Goal: Task Accomplishment & Management: Manage account settings

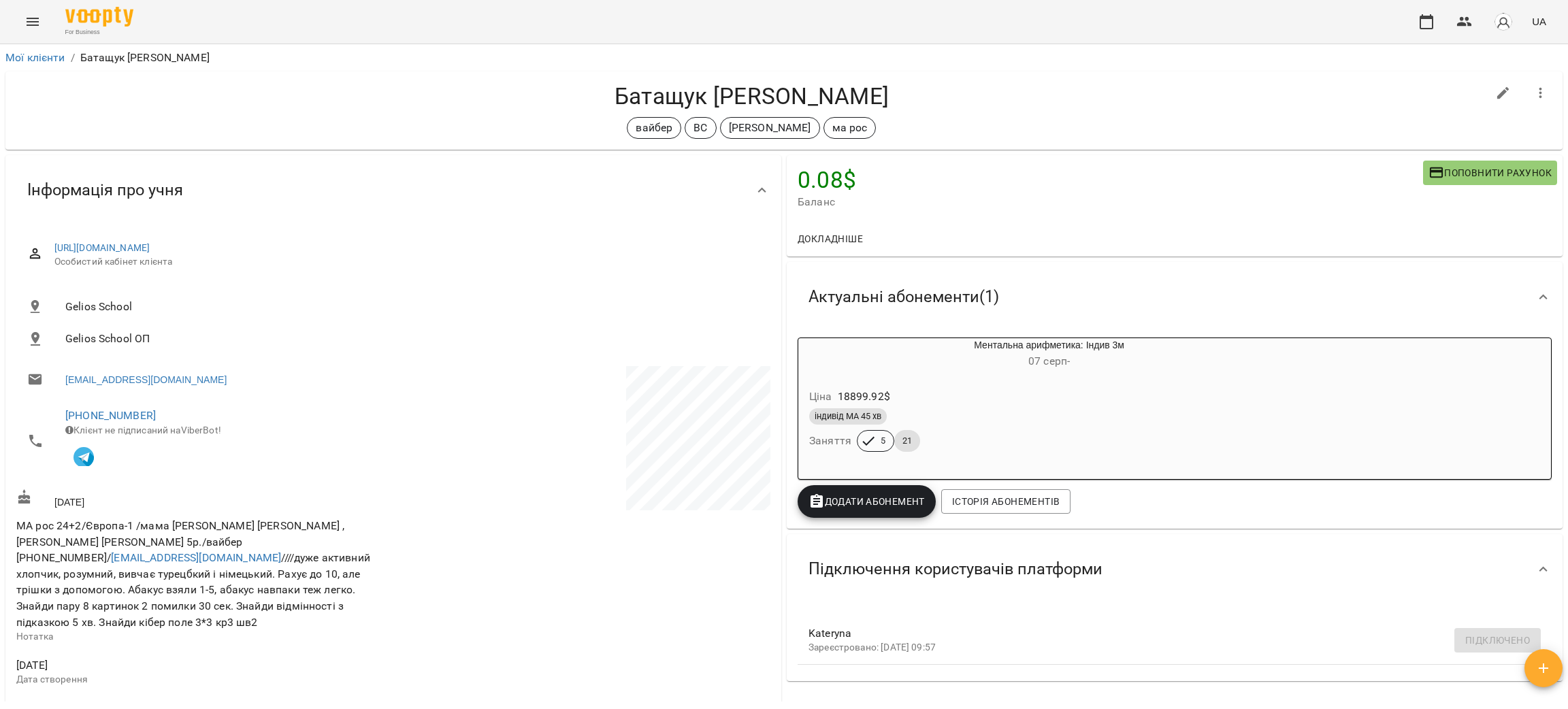
click at [35, 25] on icon "Menu" at bounding box center [32, 22] width 12 height 8
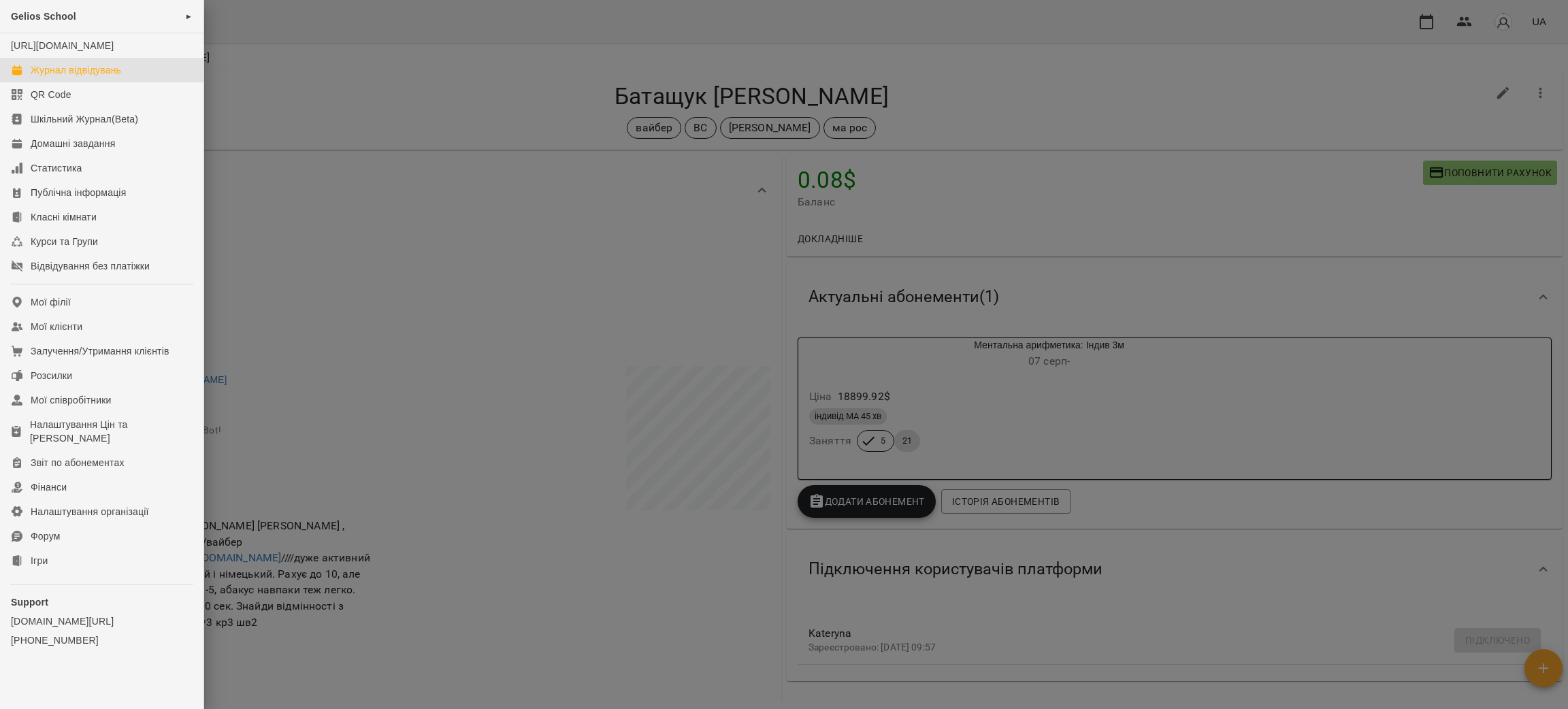
drag, startPoint x: 77, startPoint y: 86, endPoint x: 101, endPoint y: 88, distance: 24.1
click at [77, 77] on div "Журнал відвідувань" at bounding box center [76, 69] width 90 height 13
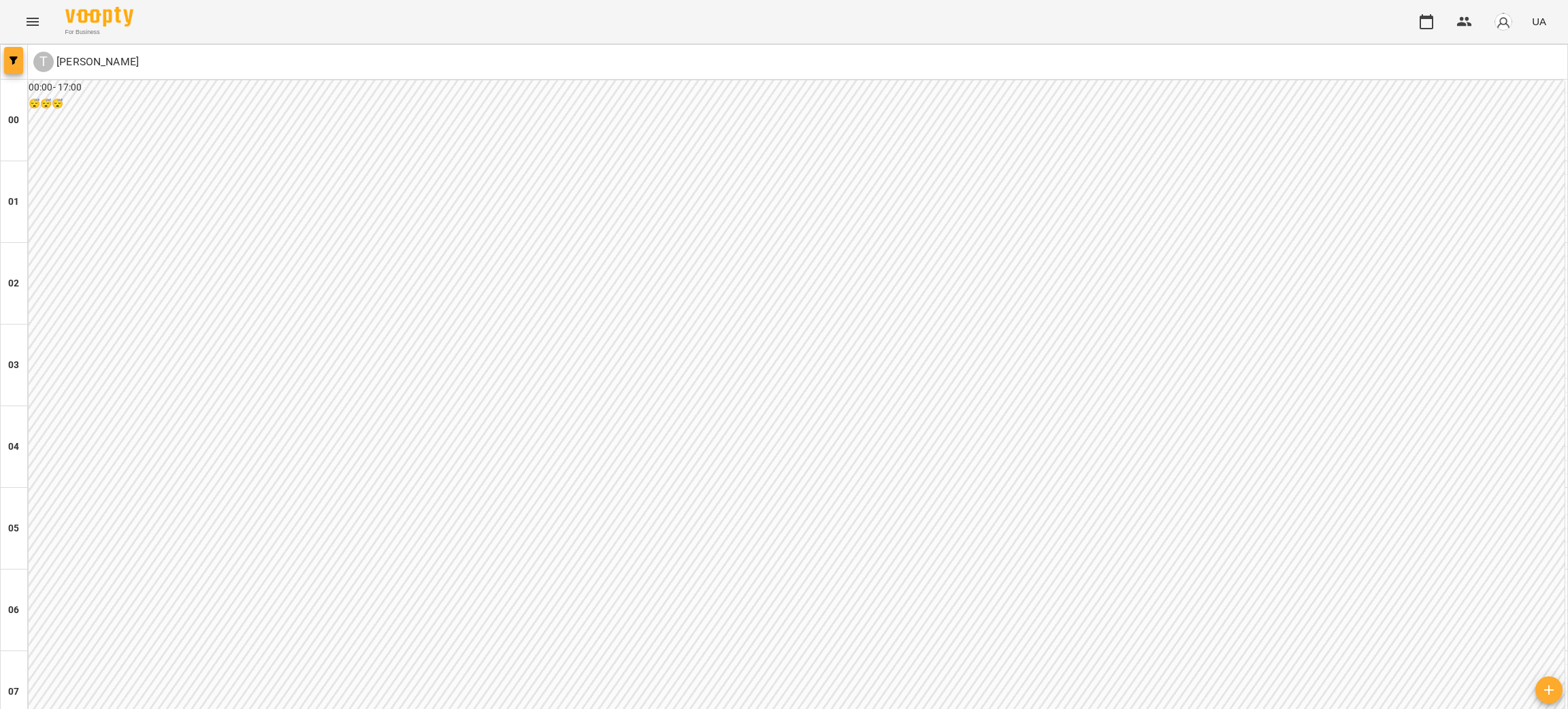
click at [8, 60] on span "button" at bounding box center [13, 61] width 19 height 8
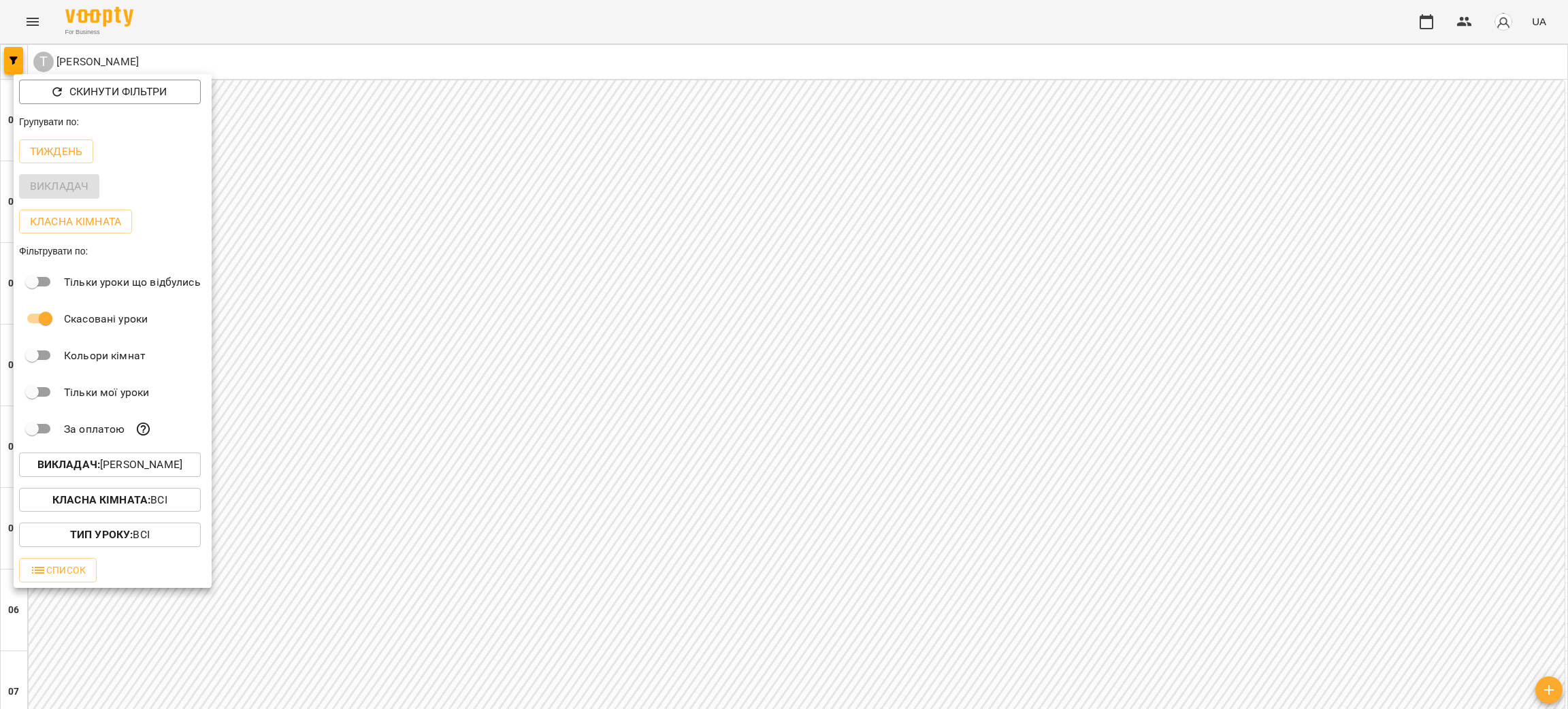
click at [91, 464] on b "Викладач :" at bounding box center [68, 464] width 62 height 13
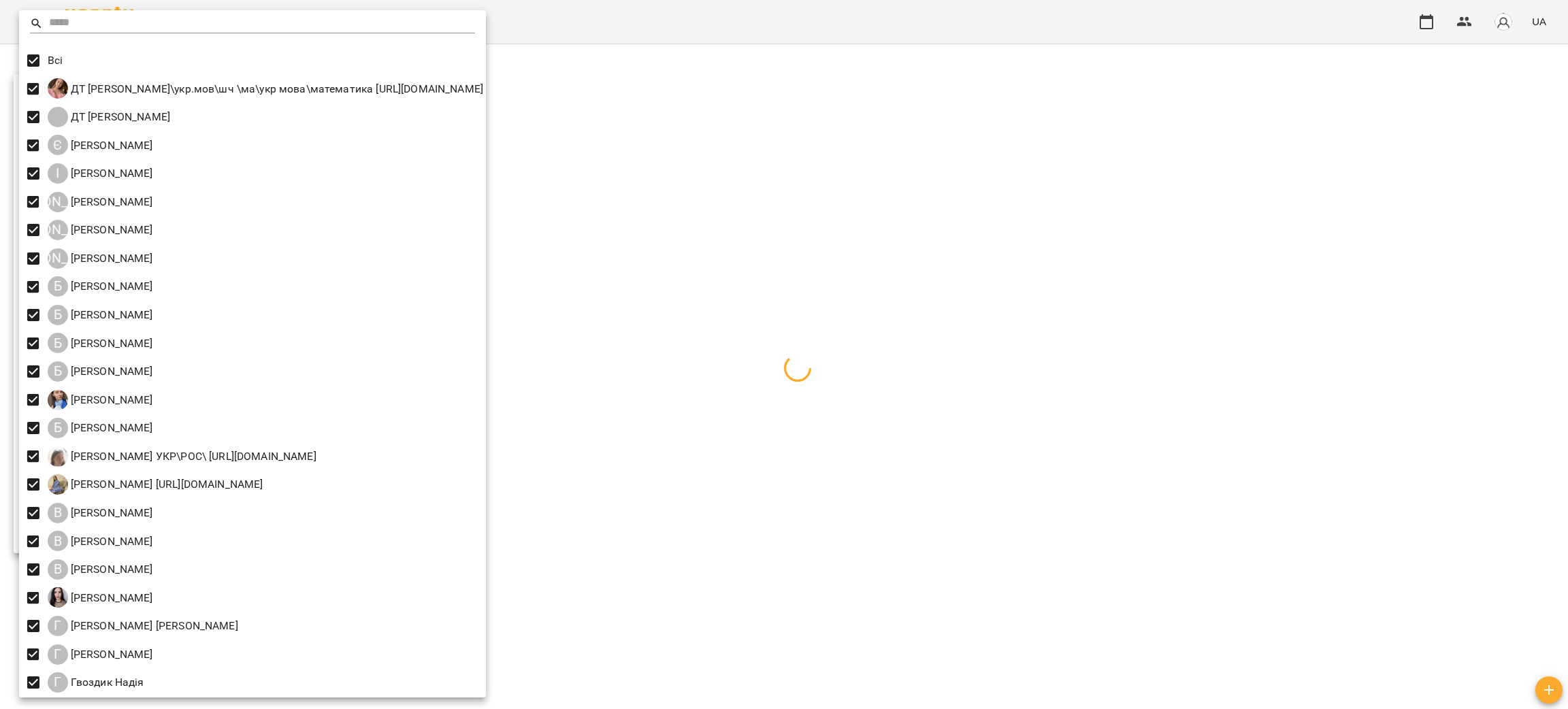
click at [1108, 372] on div at bounding box center [784, 354] width 1568 height 709
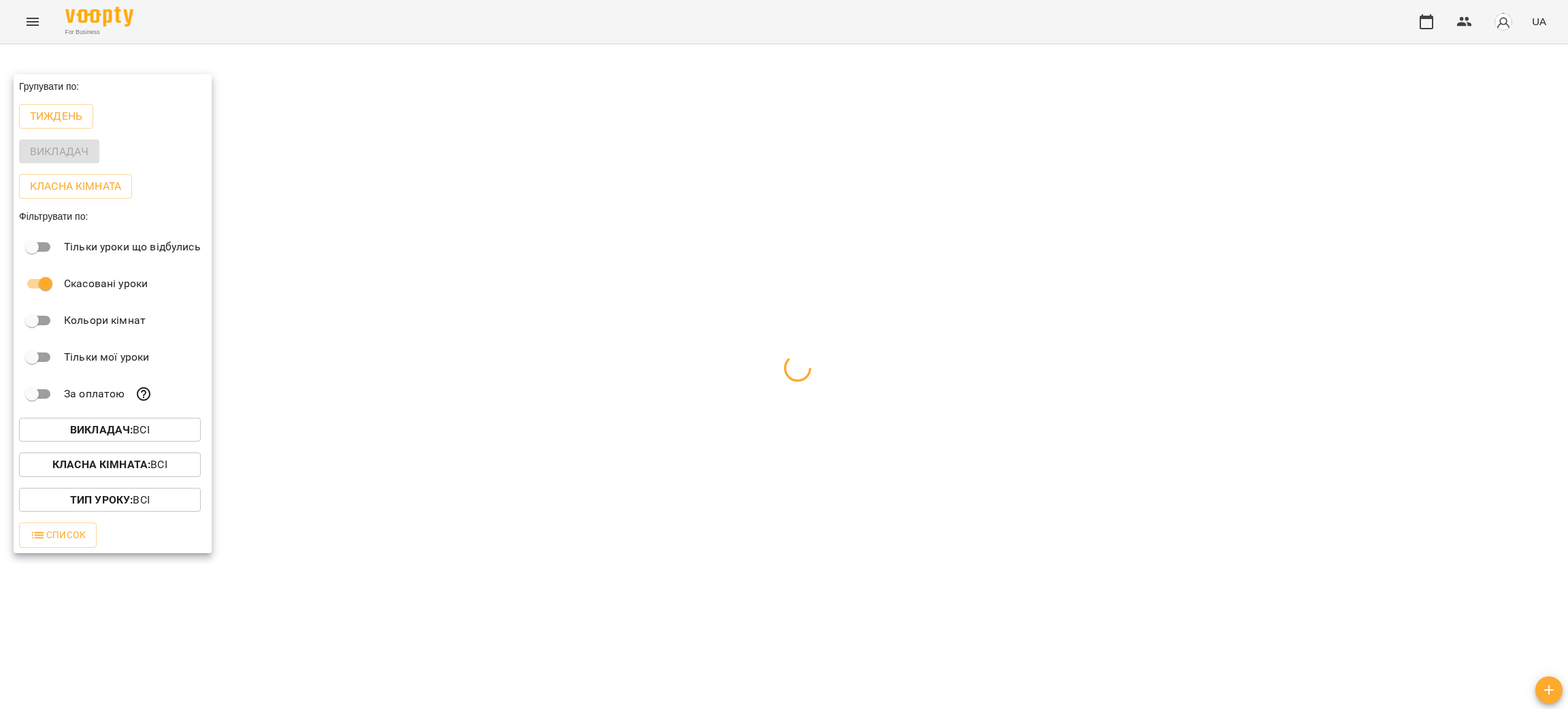
click at [1060, 428] on div at bounding box center [784, 354] width 1568 height 709
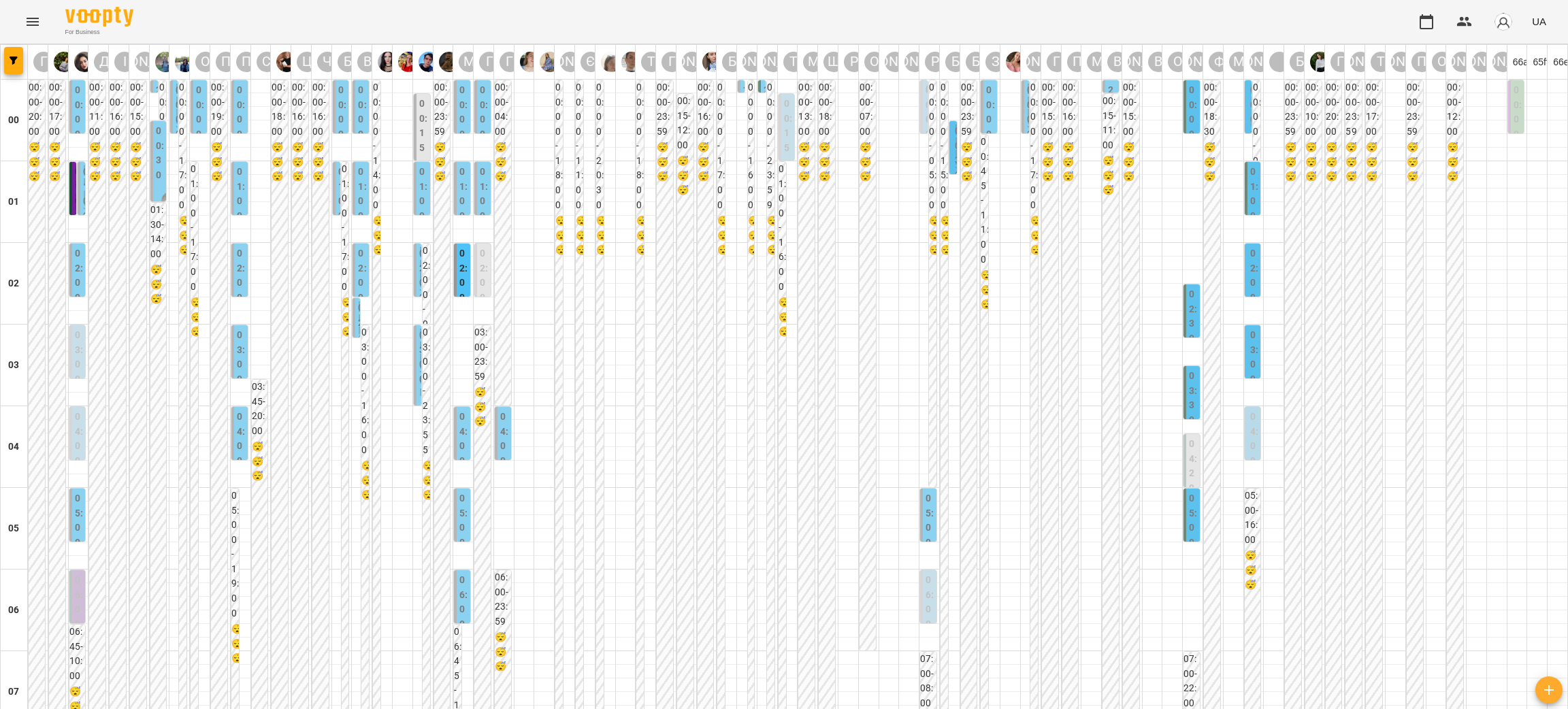
scroll to position [102, 0]
click at [76, 246] on label "02:00" at bounding box center [79, 275] width 8 height 58
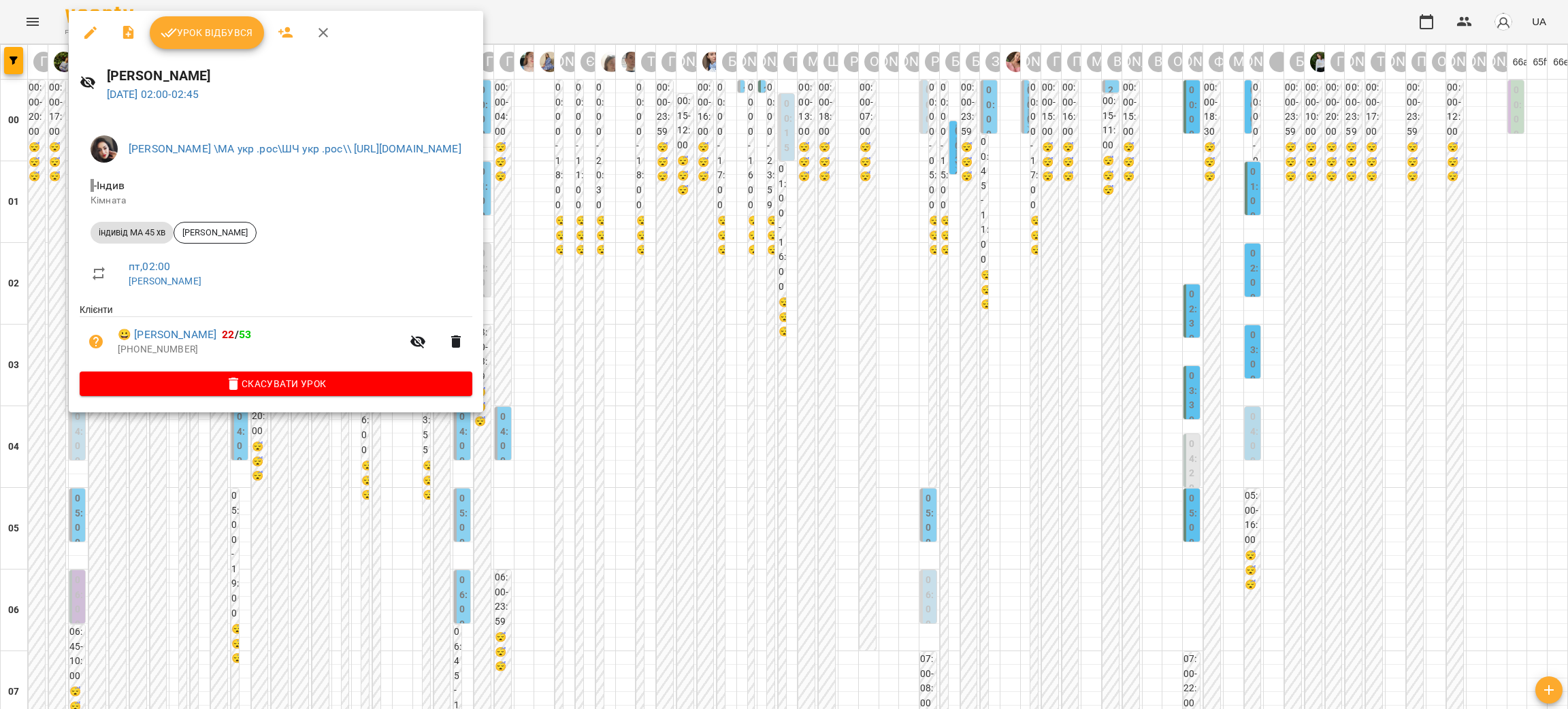
click at [244, 515] on div at bounding box center [784, 354] width 1568 height 709
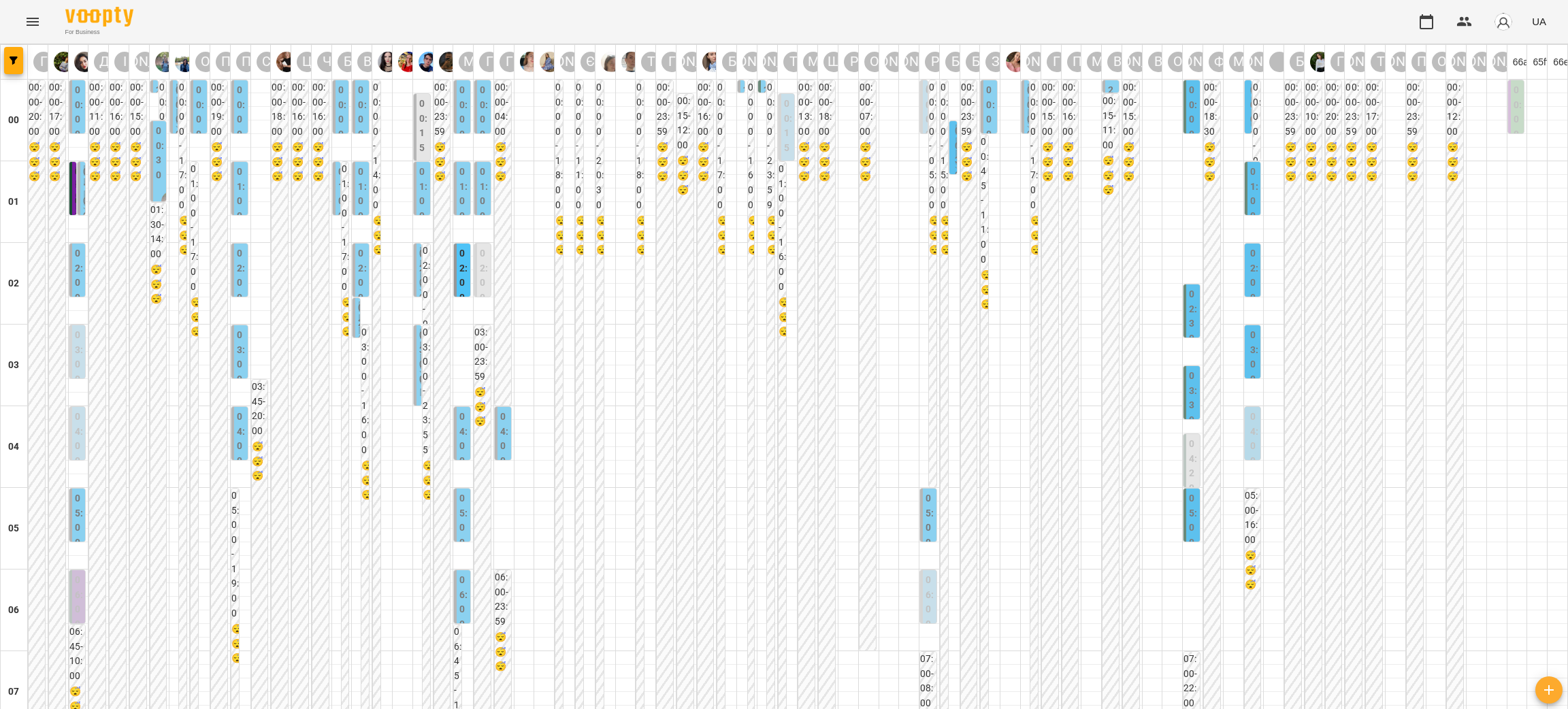
scroll to position [0, 0]
click at [79, 201] on div "01:00 Сачко Тадейко Гусак Олена" at bounding box center [82, 295] width 8 height 266
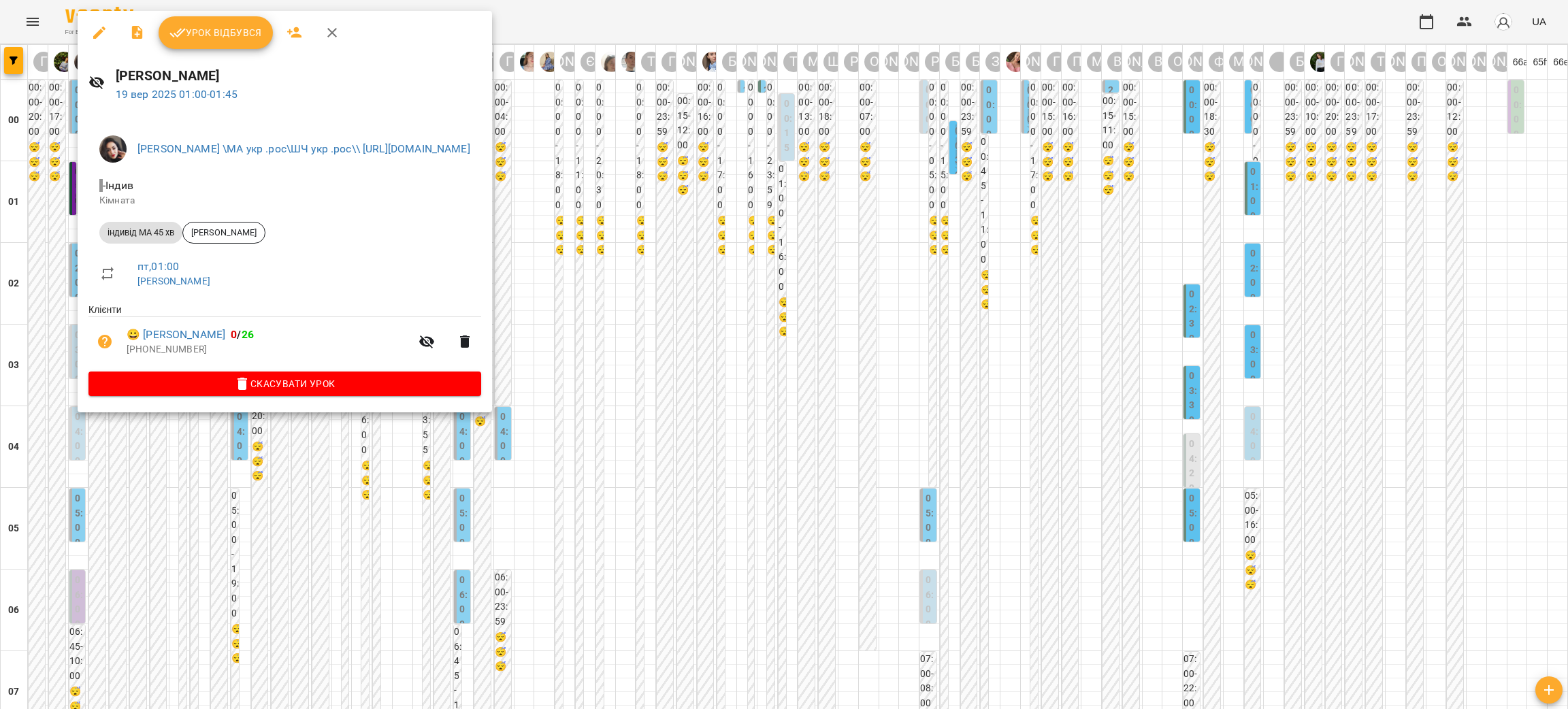
click at [162, 515] on div at bounding box center [784, 354] width 1568 height 709
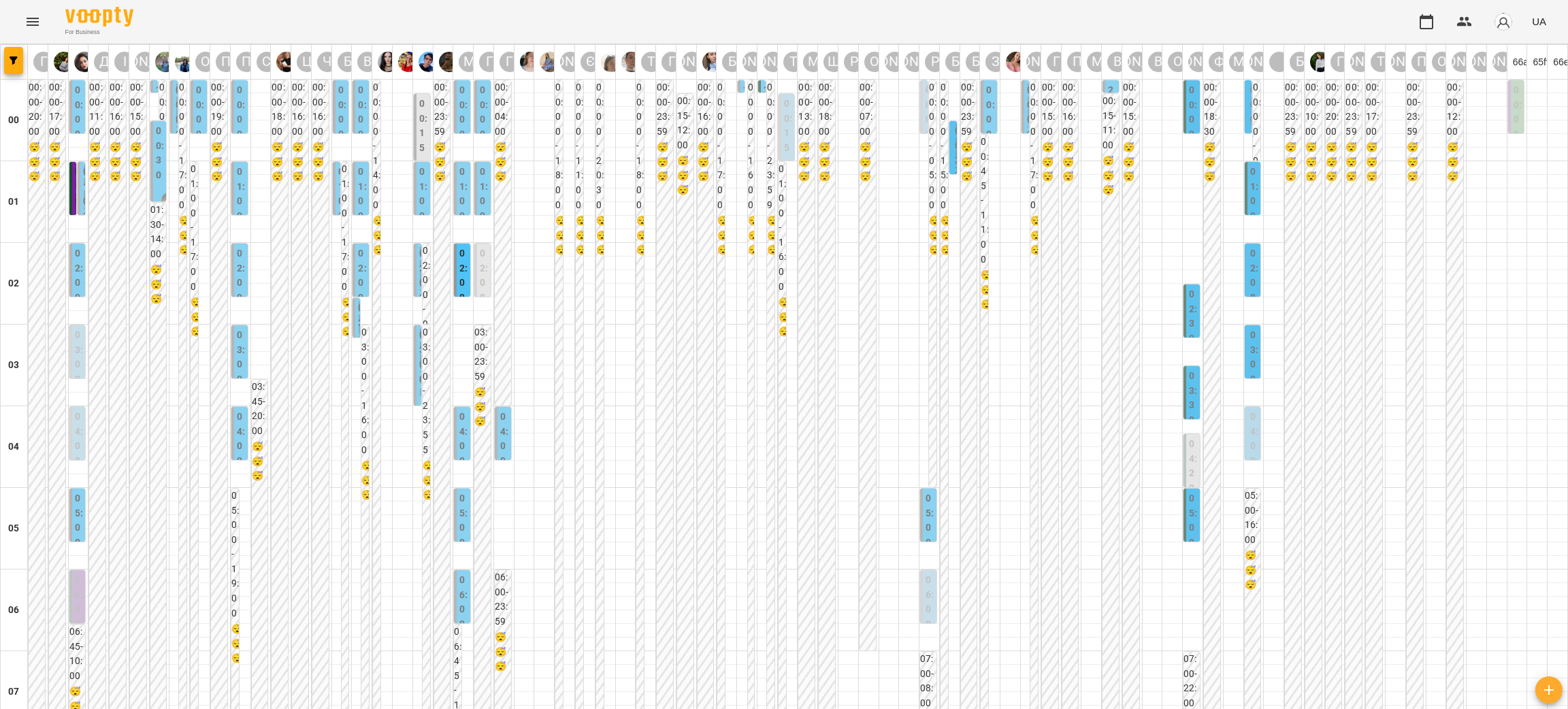
click at [459, 180] on label "01:00" at bounding box center [464, 194] width 8 height 58
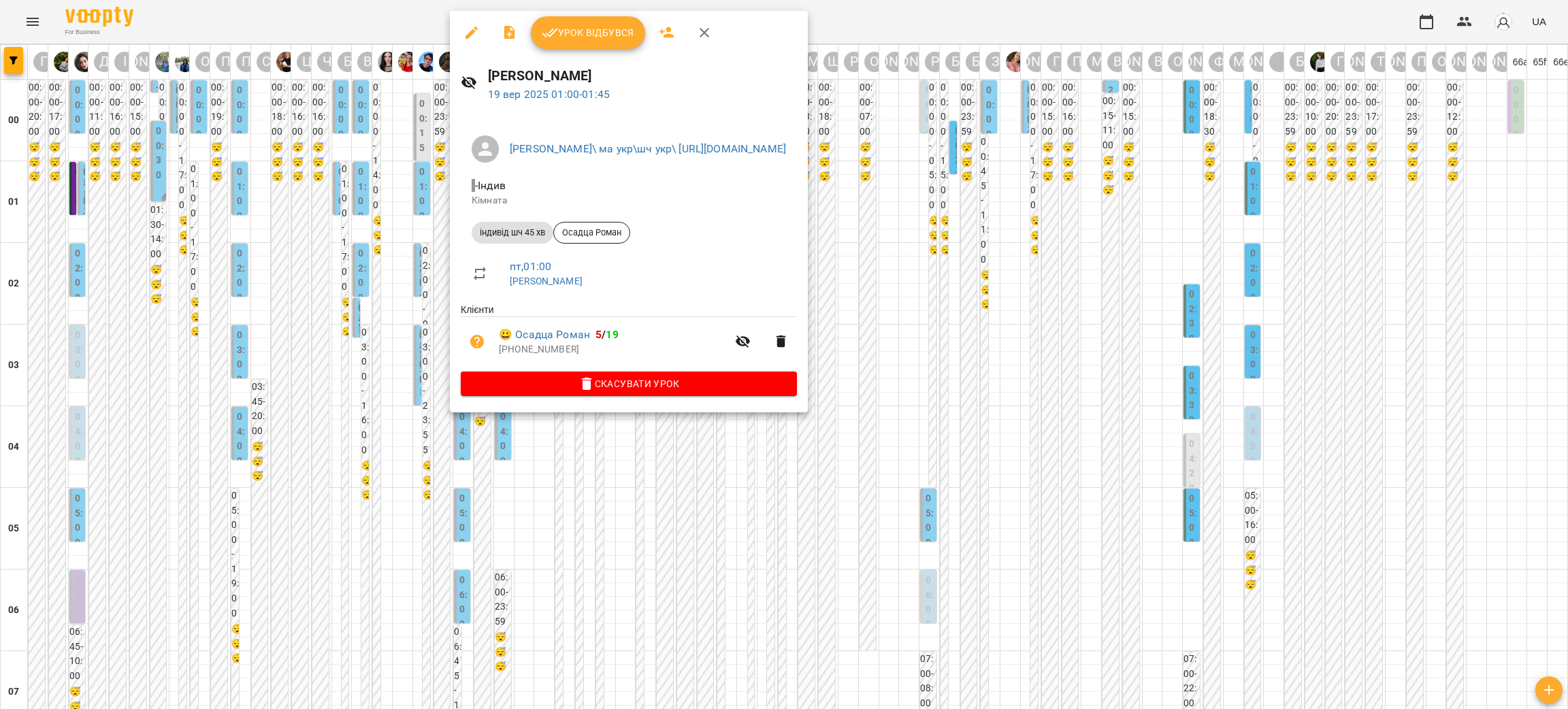
click at [372, 266] on div at bounding box center [784, 354] width 1568 height 709
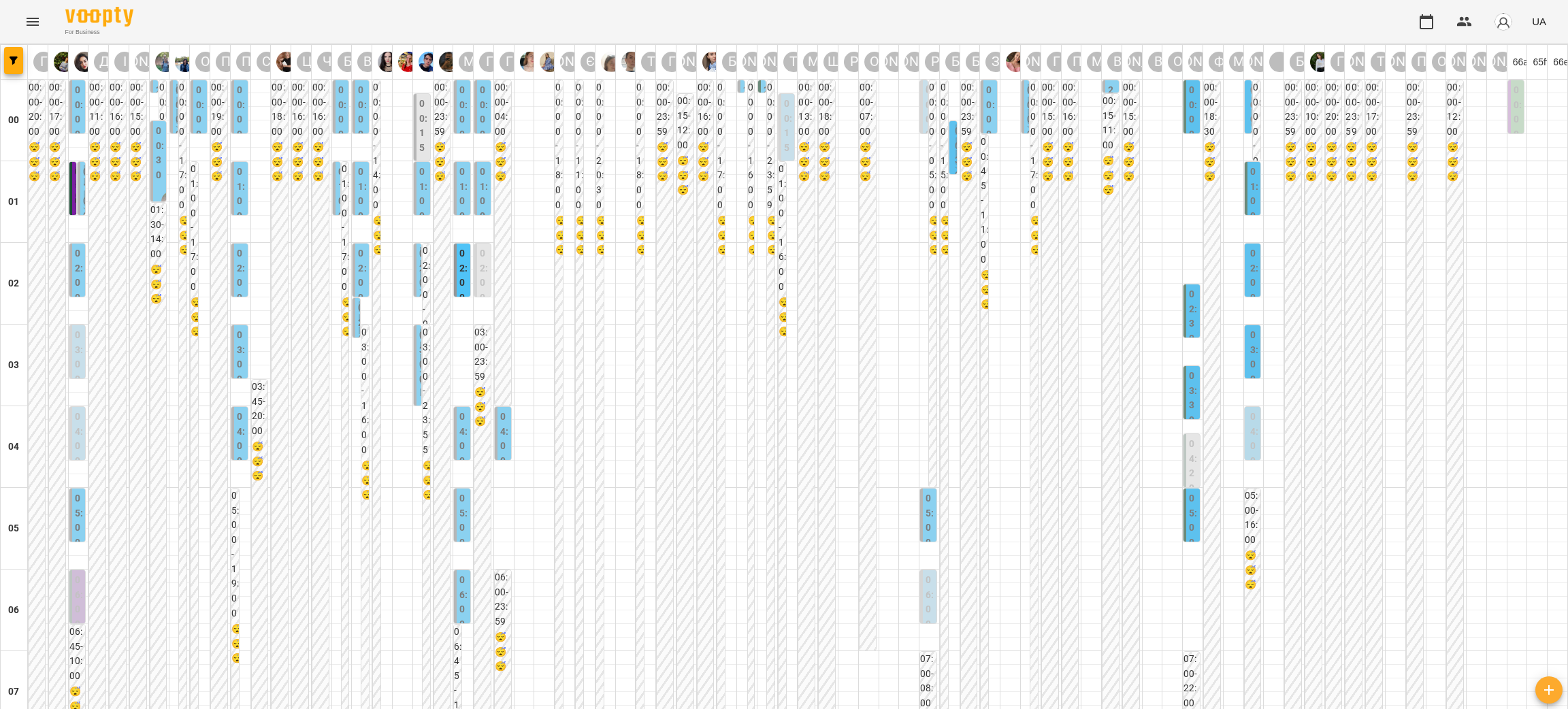
click at [459, 187] on label "01:00" at bounding box center [464, 194] width 8 height 58
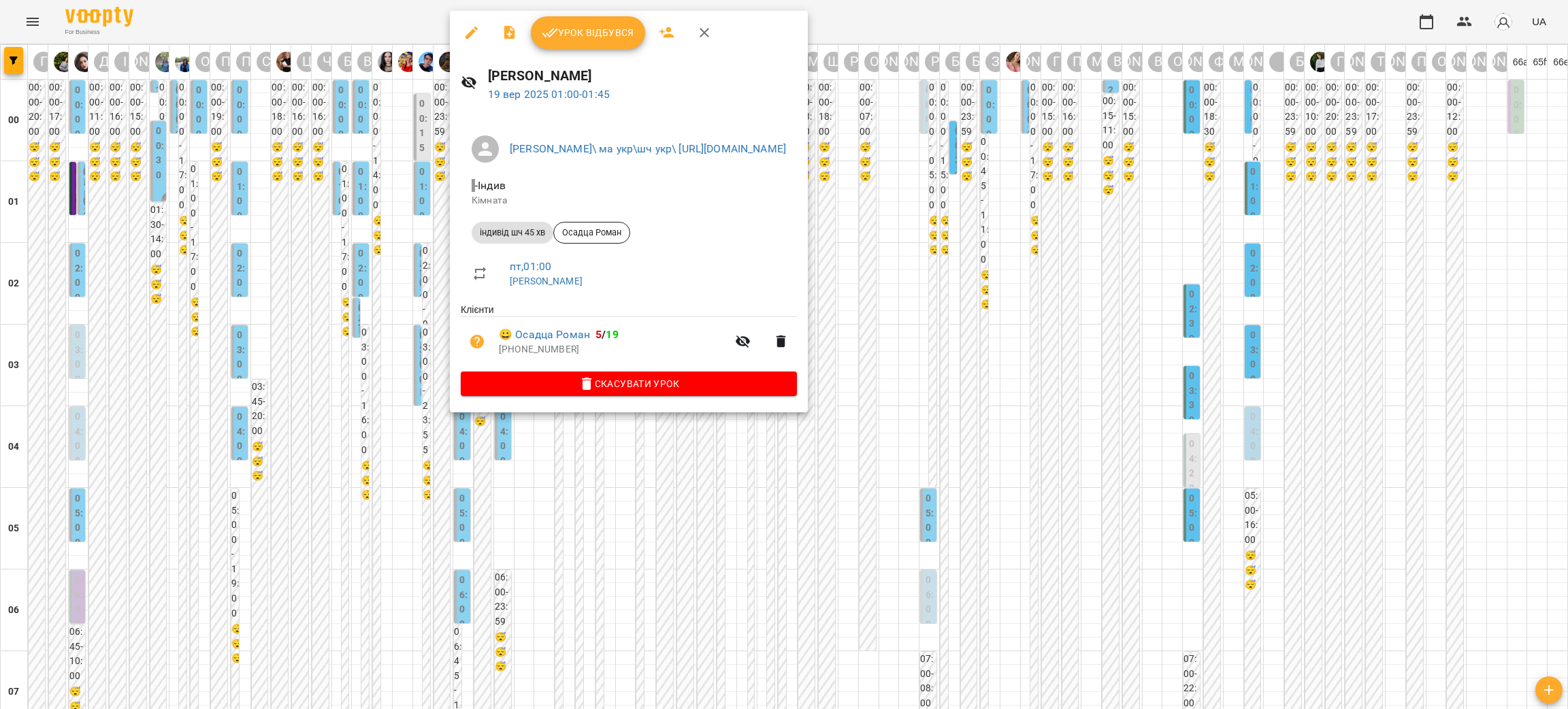
click at [436, 188] on div at bounding box center [784, 354] width 1568 height 709
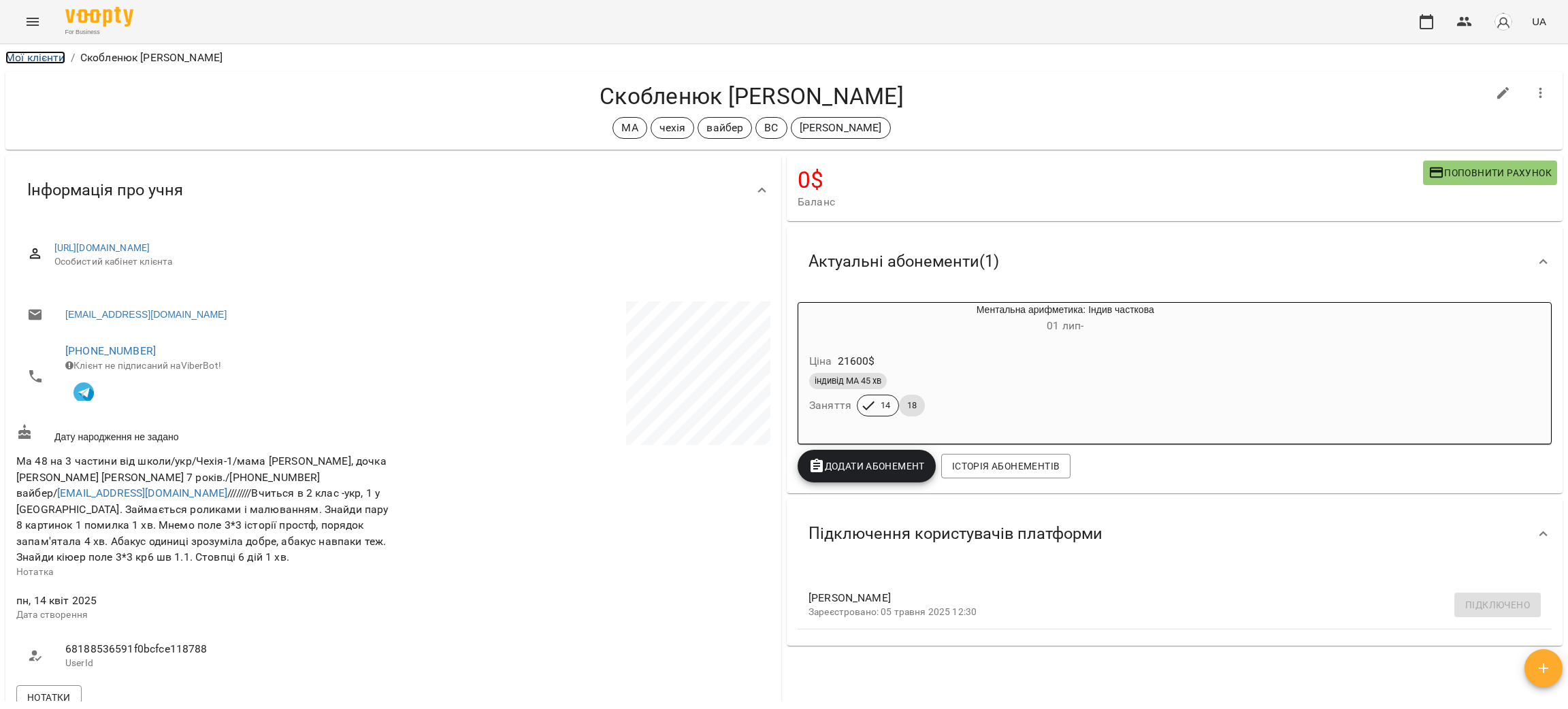
click at [34, 55] on link "Мої клієнти" at bounding box center [35, 58] width 60 height 13
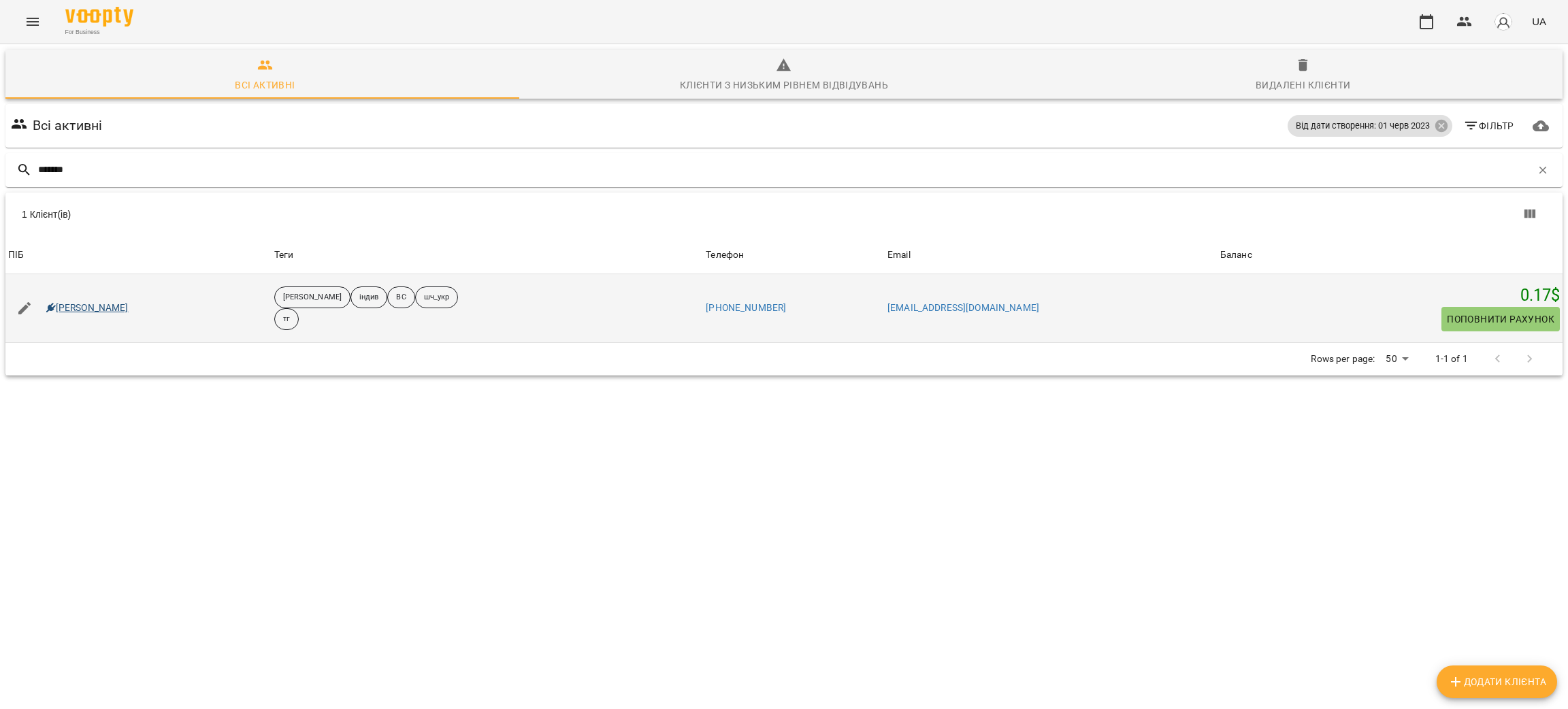
type input "*******"
click at [95, 308] on link "[PERSON_NAME]" at bounding box center [87, 308] width 82 height 13
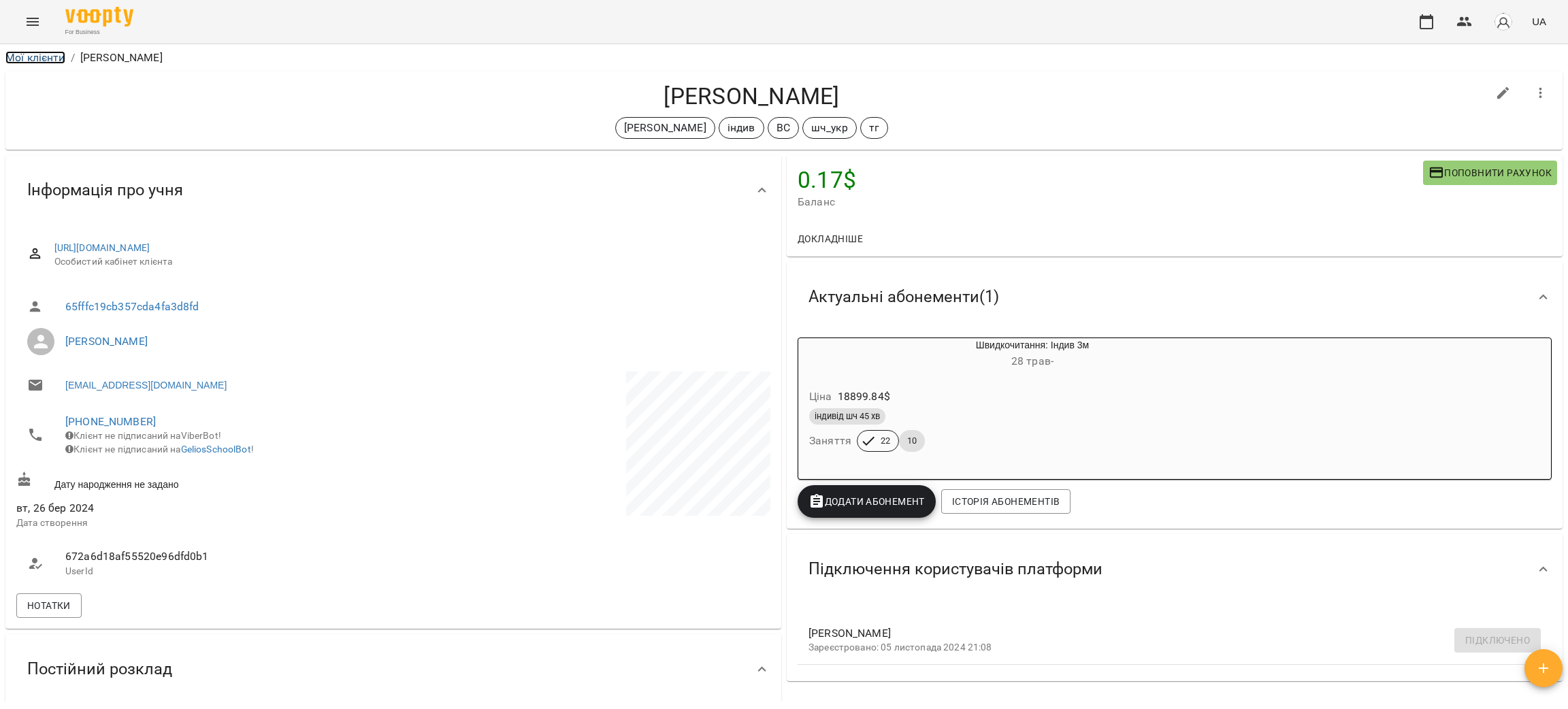
click at [50, 55] on link "Мої клієнти" at bounding box center [35, 58] width 60 height 13
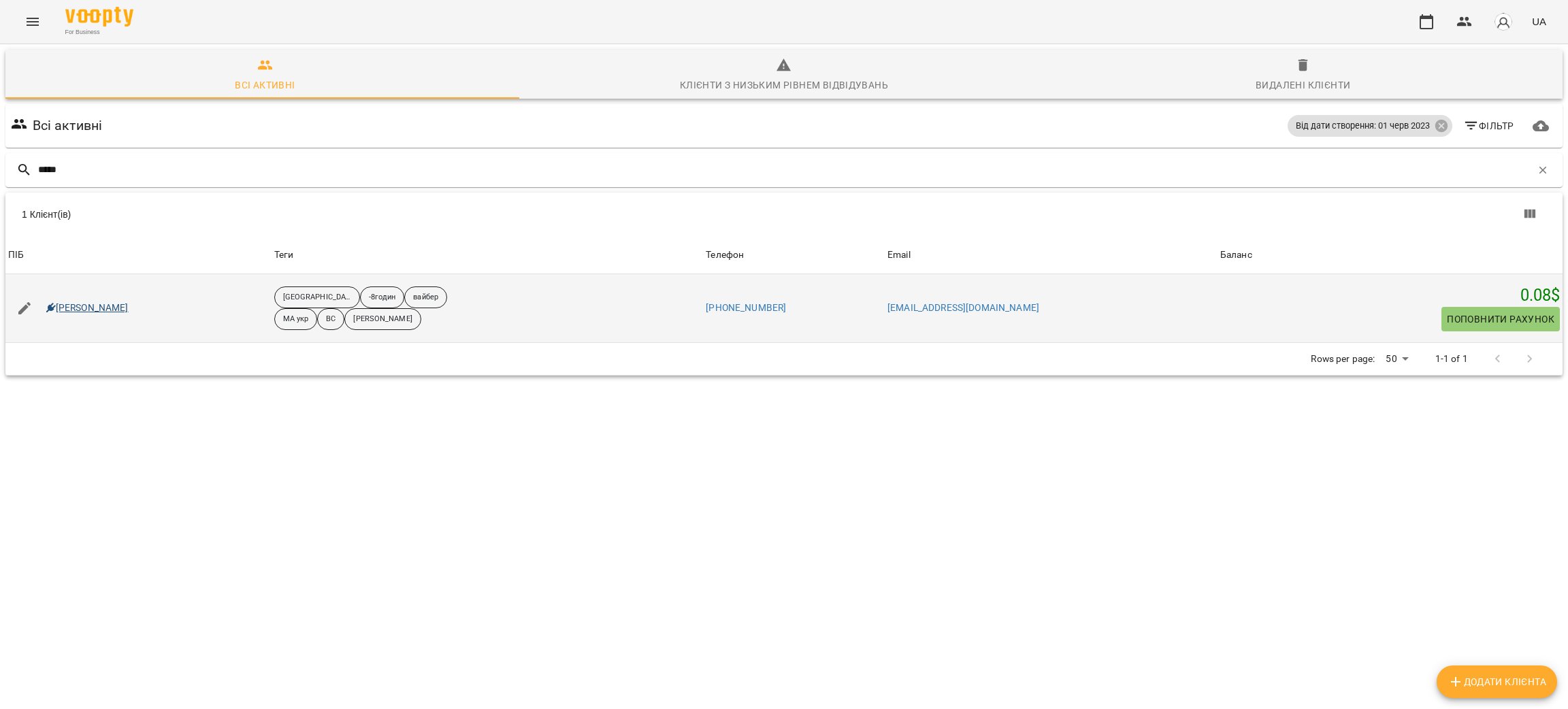
type input "*****"
click at [84, 306] on link "[PERSON_NAME]" at bounding box center [87, 308] width 82 height 13
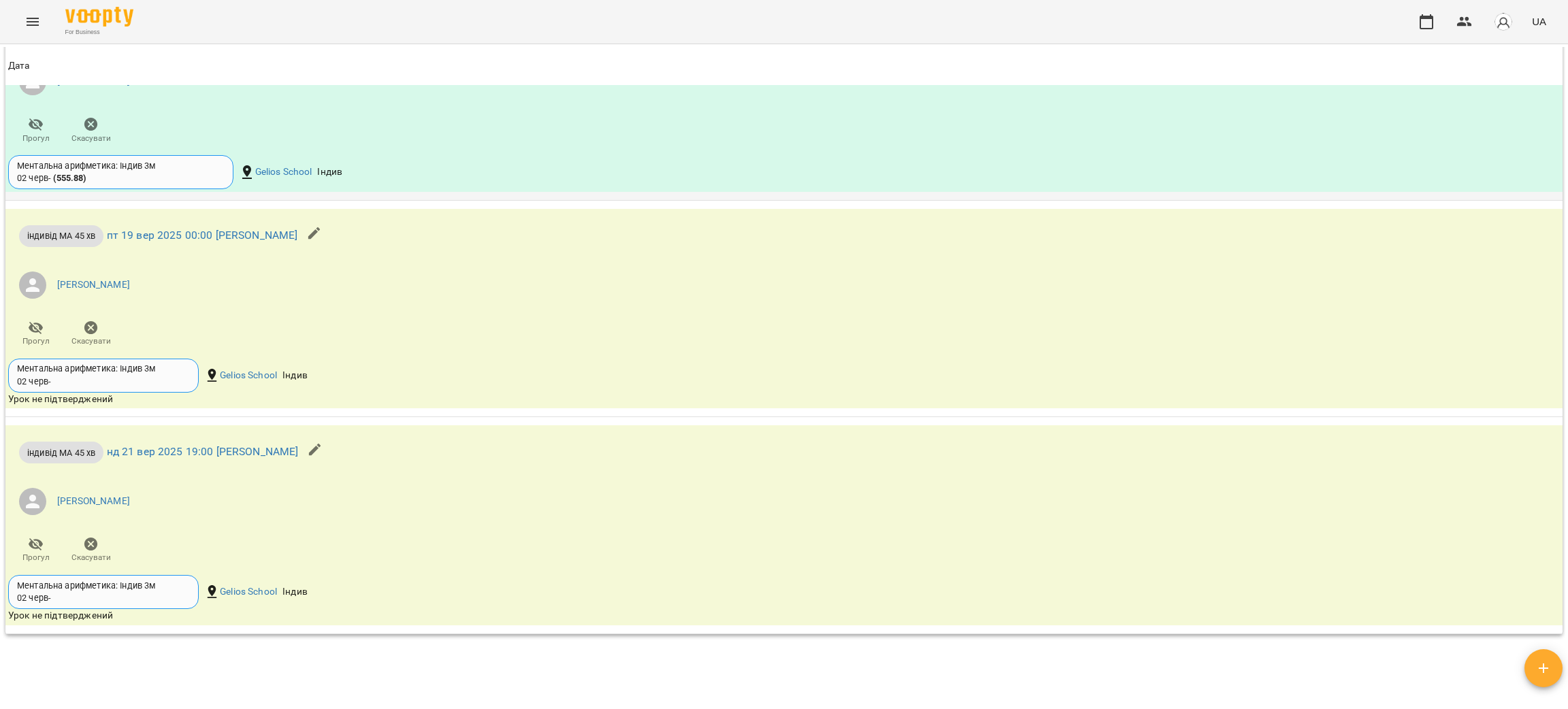
scroll to position [1404, 0]
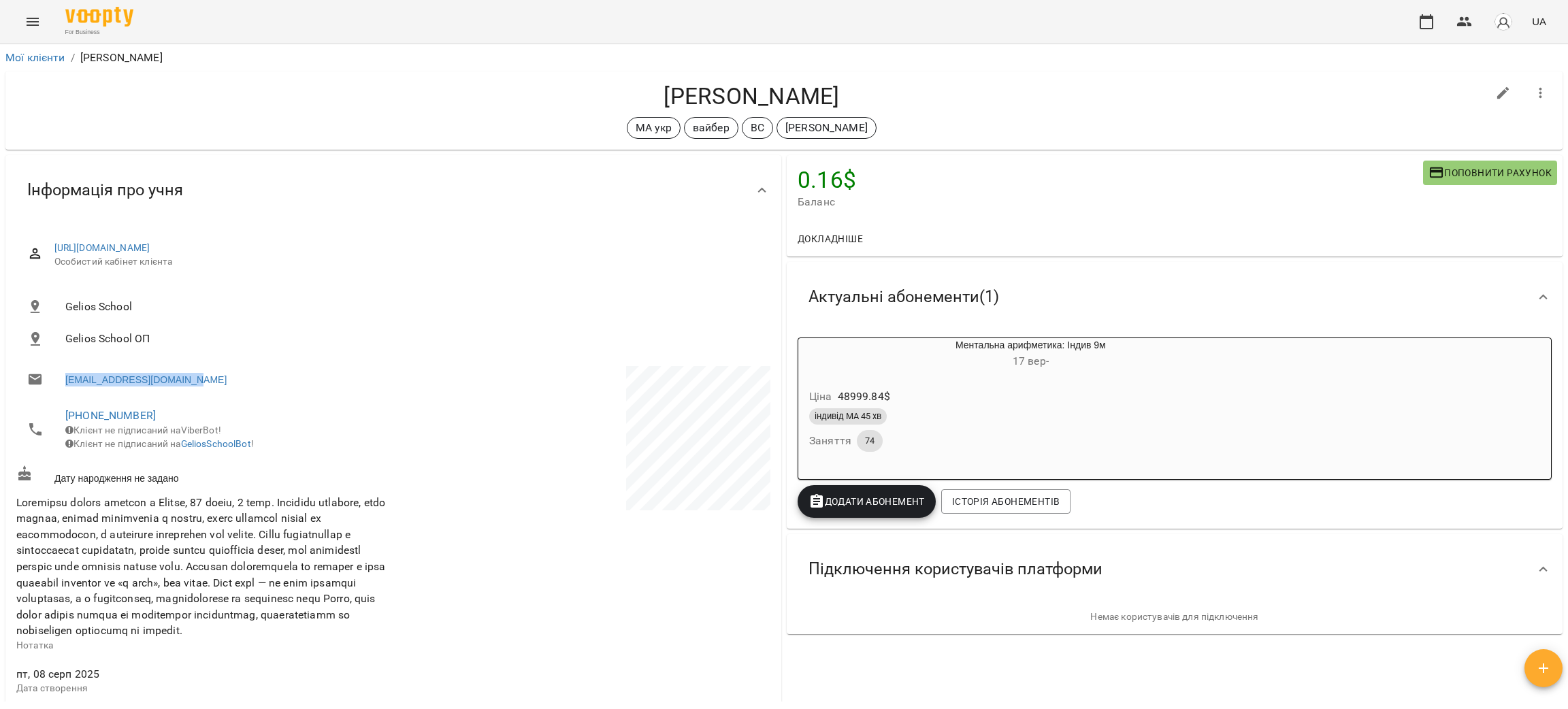
drag, startPoint x: 208, startPoint y: 379, endPoint x: 63, endPoint y: 383, distance: 145.1
click at [63, 383] on li "sofia.shyshko@icloud.com" at bounding box center [203, 379] width 374 height 27
copy link "sofia.shyshko@icloud.com"
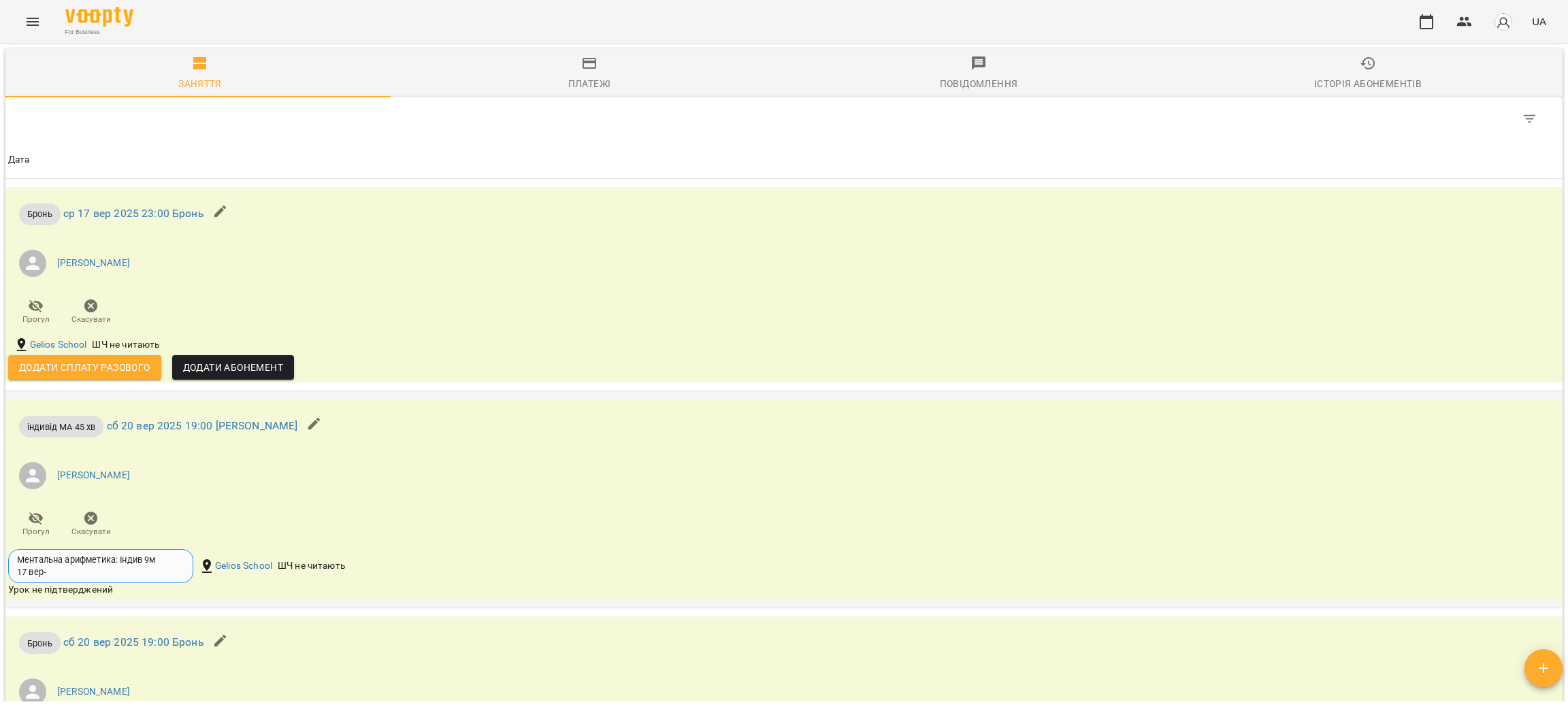
scroll to position [648, 0]
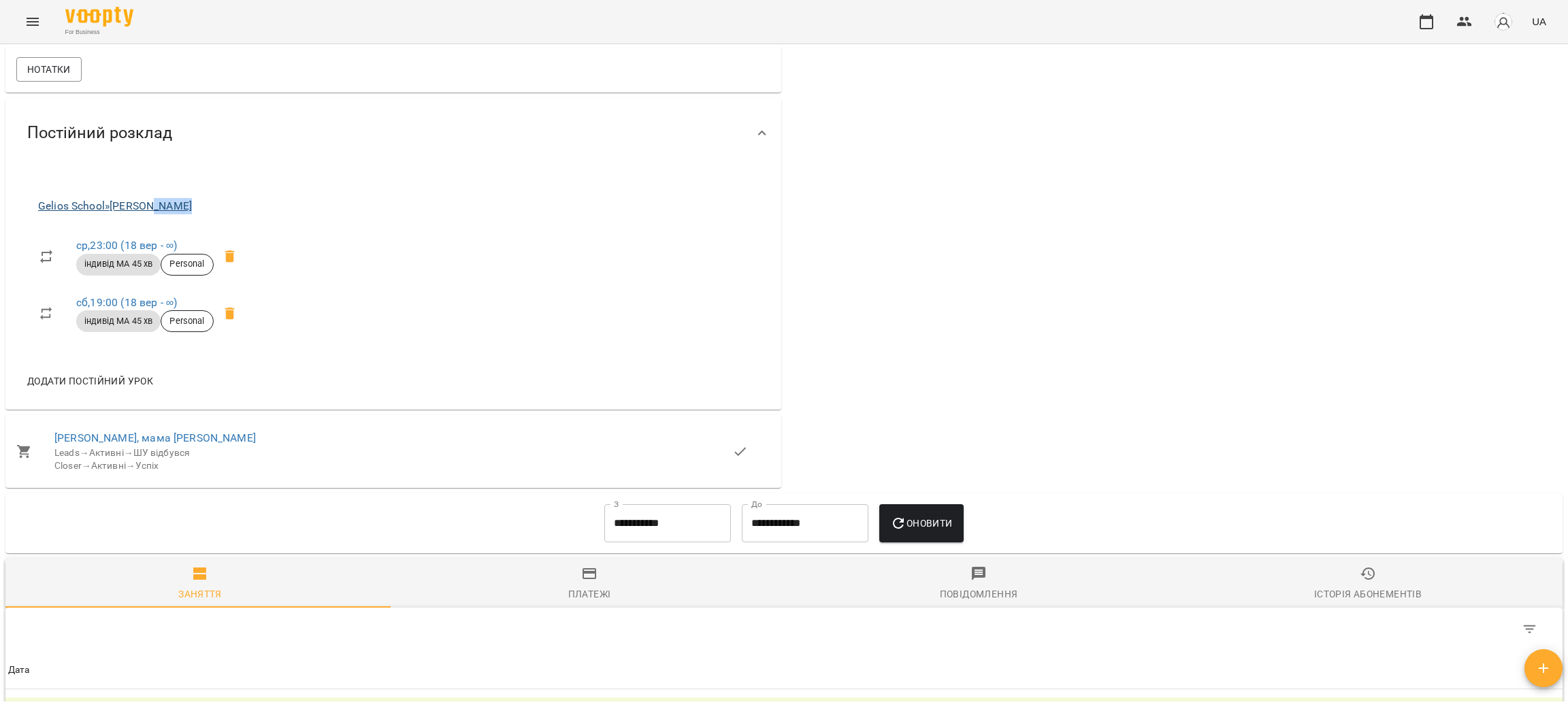
drag, startPoint x: 206, startPoint y: 208, endPoint x: 157, endPoint y: 216, distance: 49.6
click at [157, 215] on span "Gelios School » Красюк Анжела" at bounding box center [142, 205] width 208 height 16
copy link "Анжела"
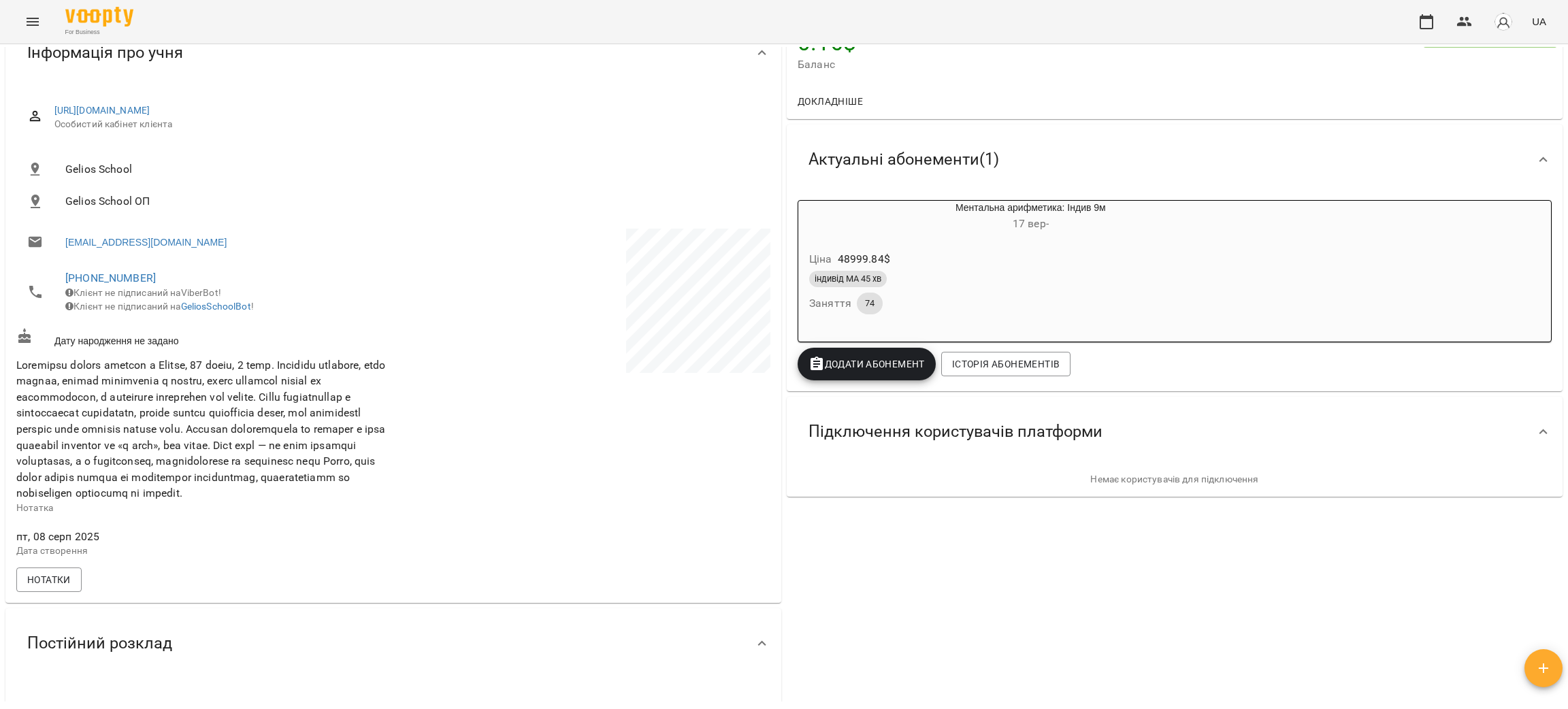
scroll to position [0, 0]
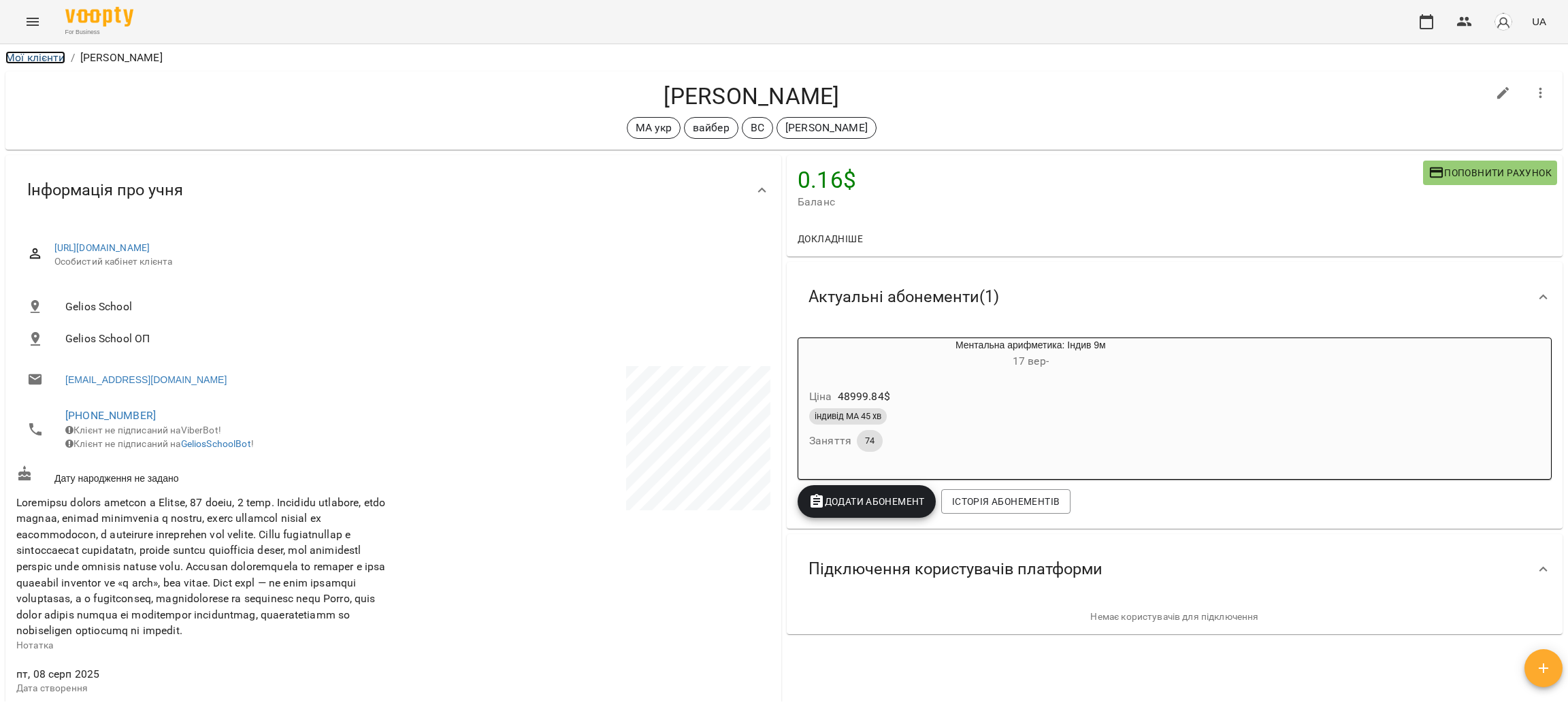
drag, startPoint x: 54, startPoint y: 55, endPoint x: 284, endPoint y: 1, distance: 236.3
click at [53, 55] on link "Мої клієнти" at bounding box center [35, 58] width 60 height 13
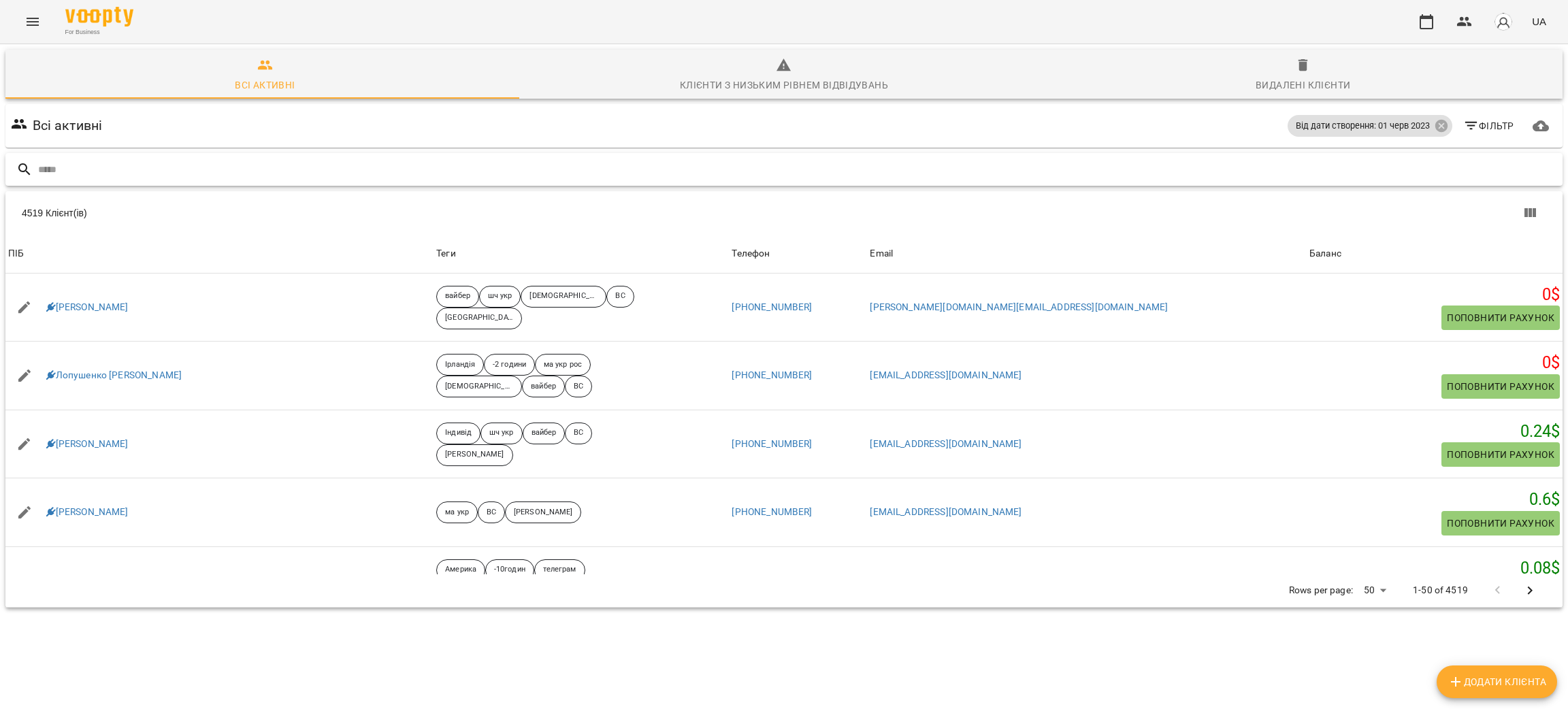
paste input "********"
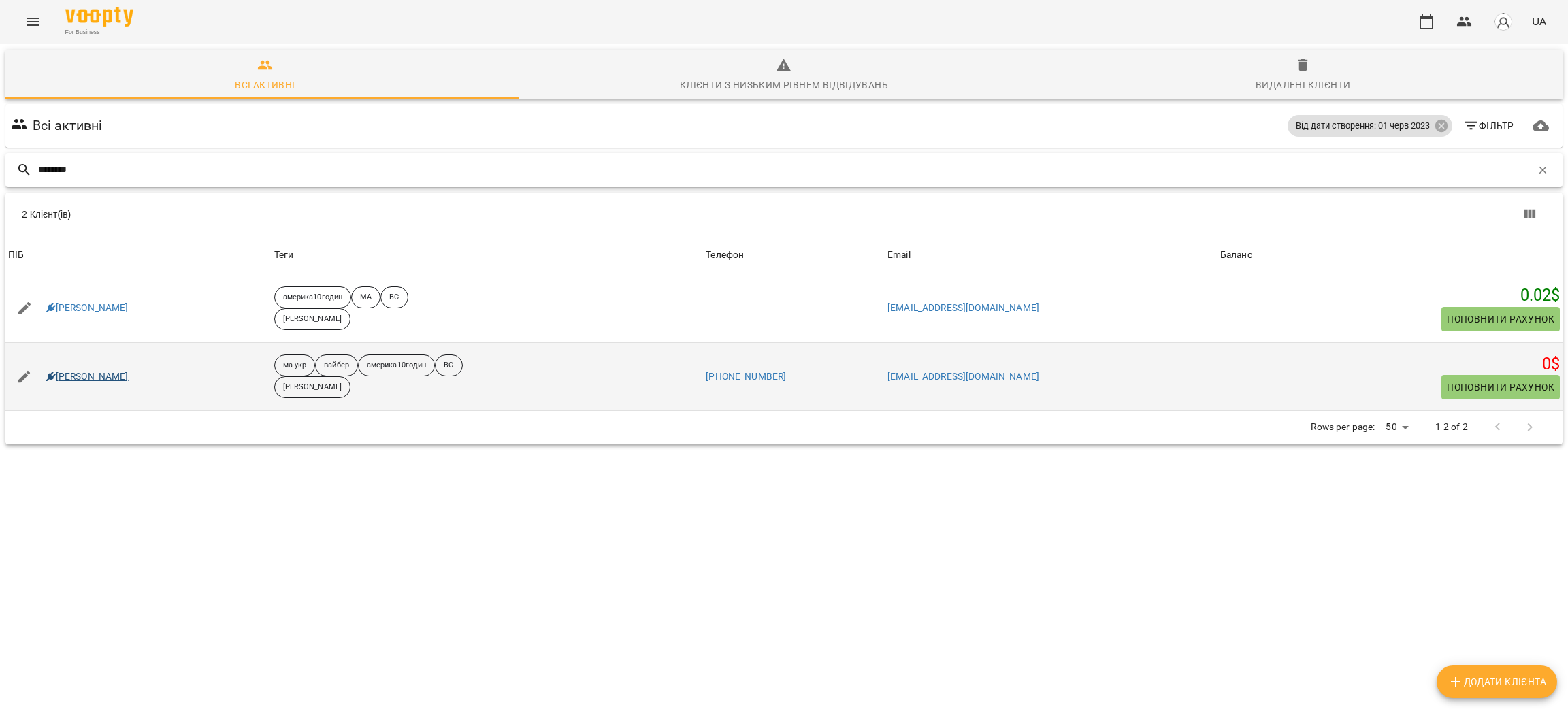
type input "********"
click at [88, 375] on link "Oleksandr Pashchuk" at bounding box center [87, 377] width 82 height 13
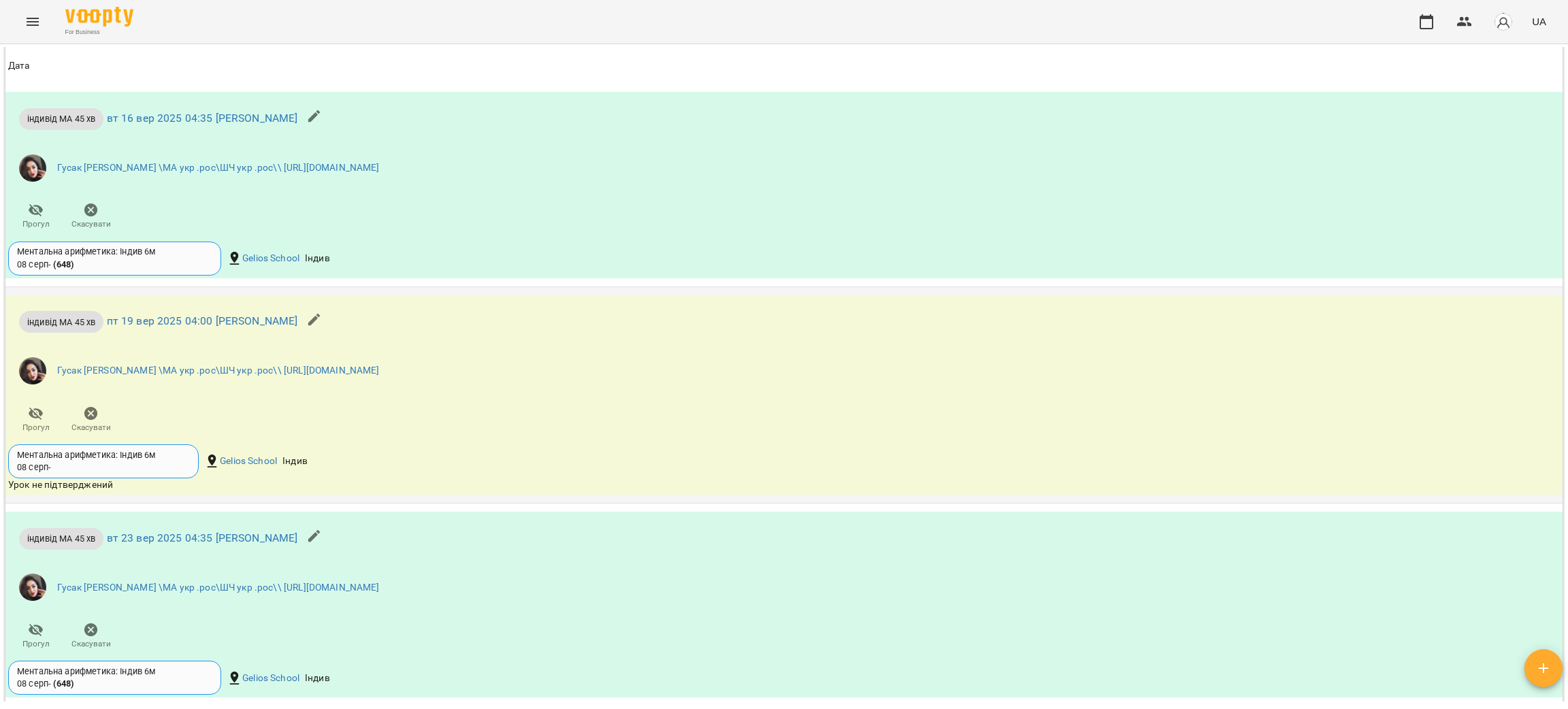
scroll to position [1696, 0]
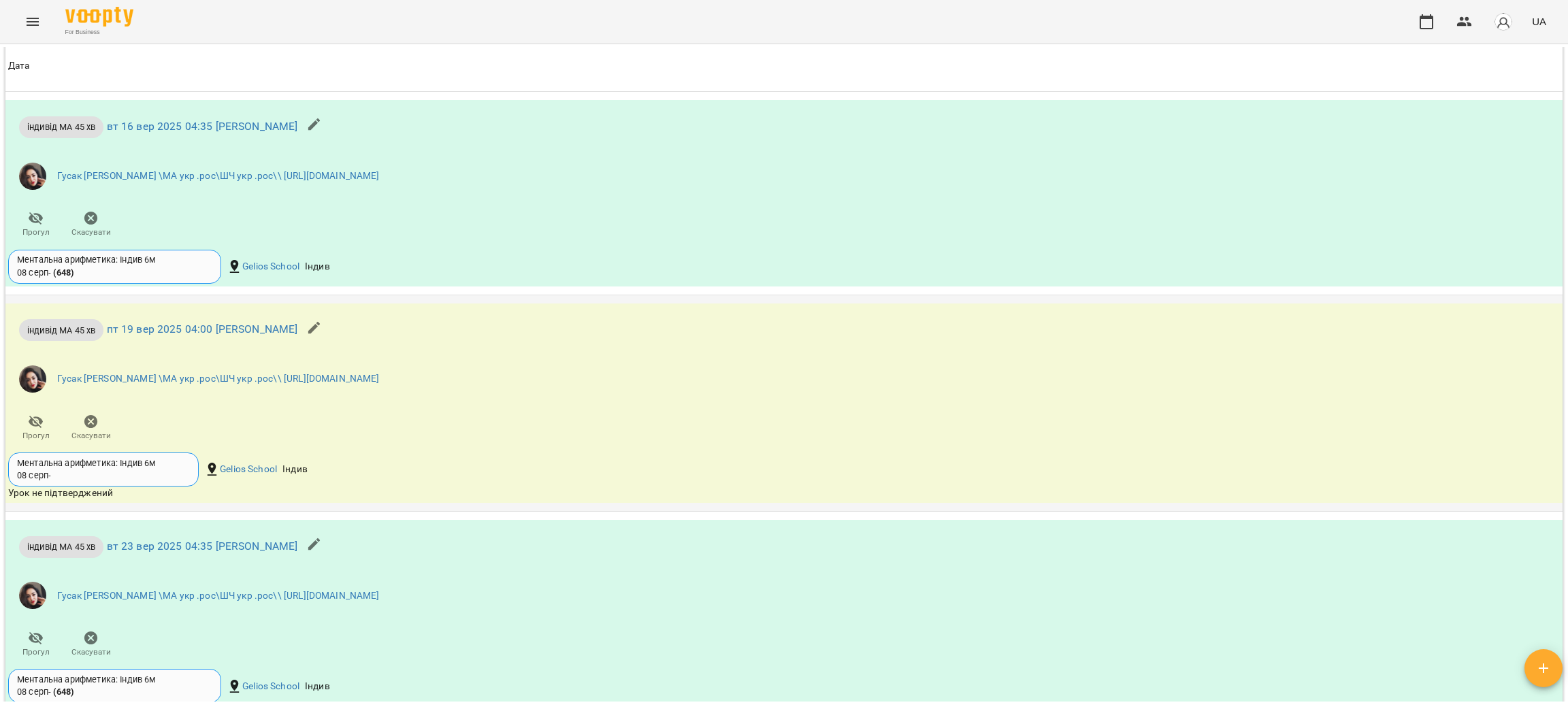
click at [88, 442] on span "Скасувати" at bounding box center [91, 435] width 39 height 12
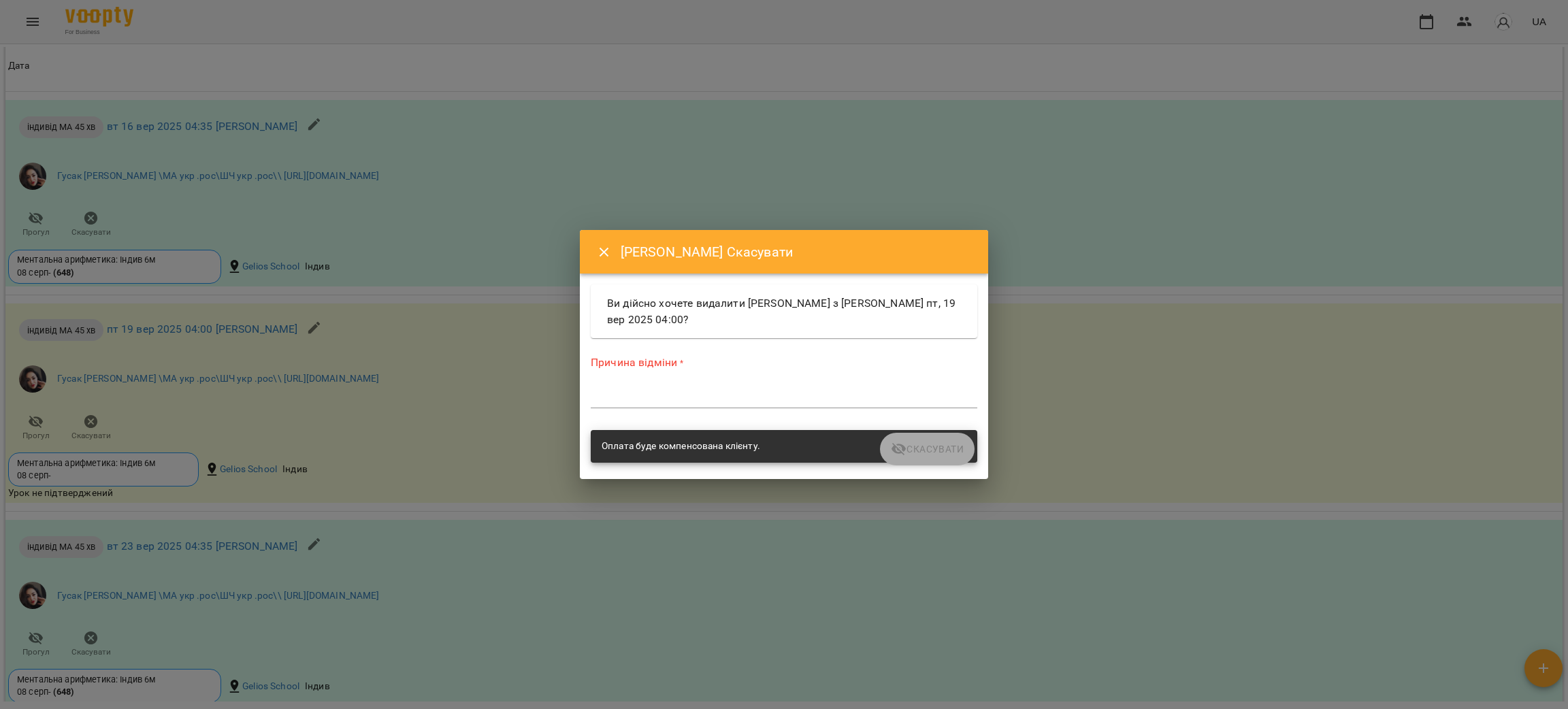
click at [736, 396] on textarea at bounding box center [784, 397] width 386 height 13
paste textarea "**********"
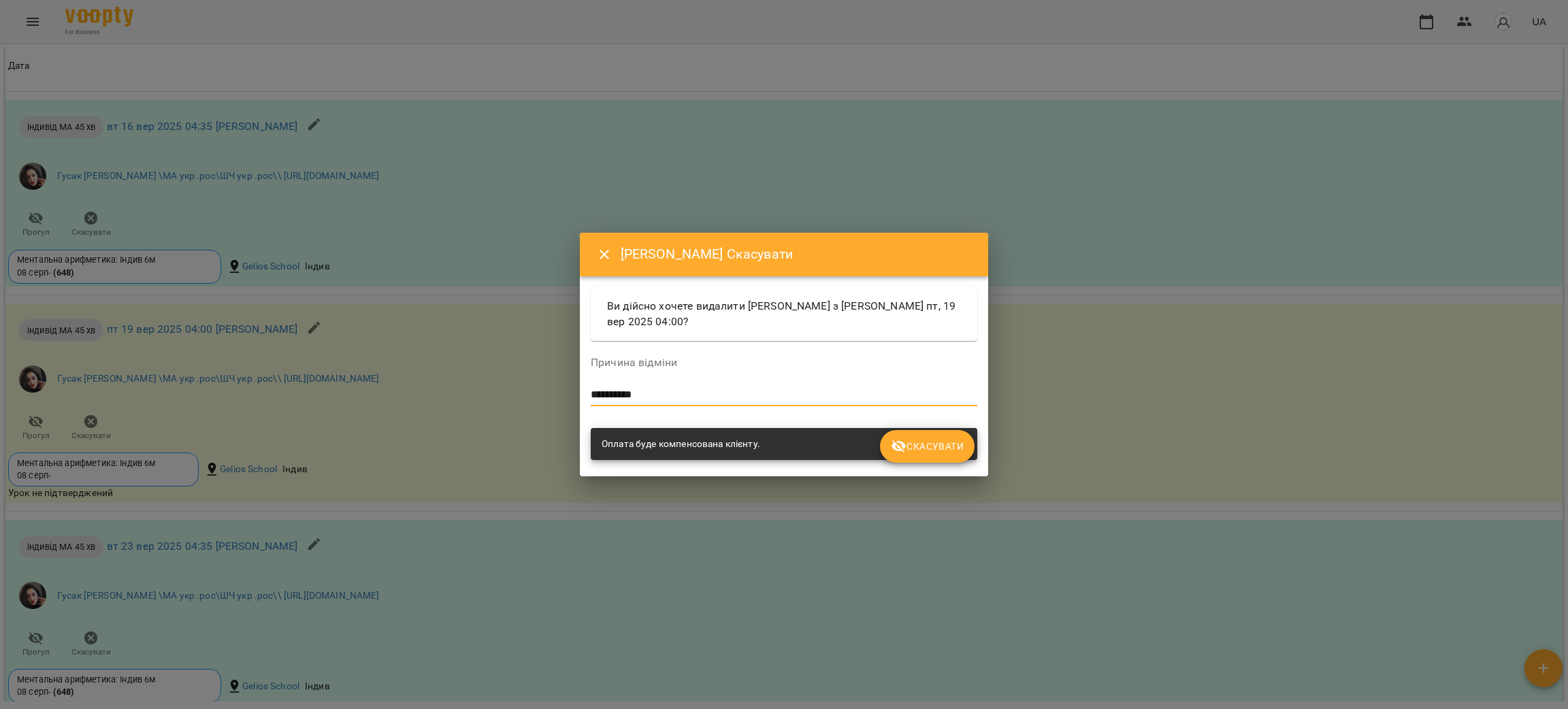
type textarea "**********"
click at [935, 451] on span "Скасувати" at bounding box center [928, 446] width 73 height 16
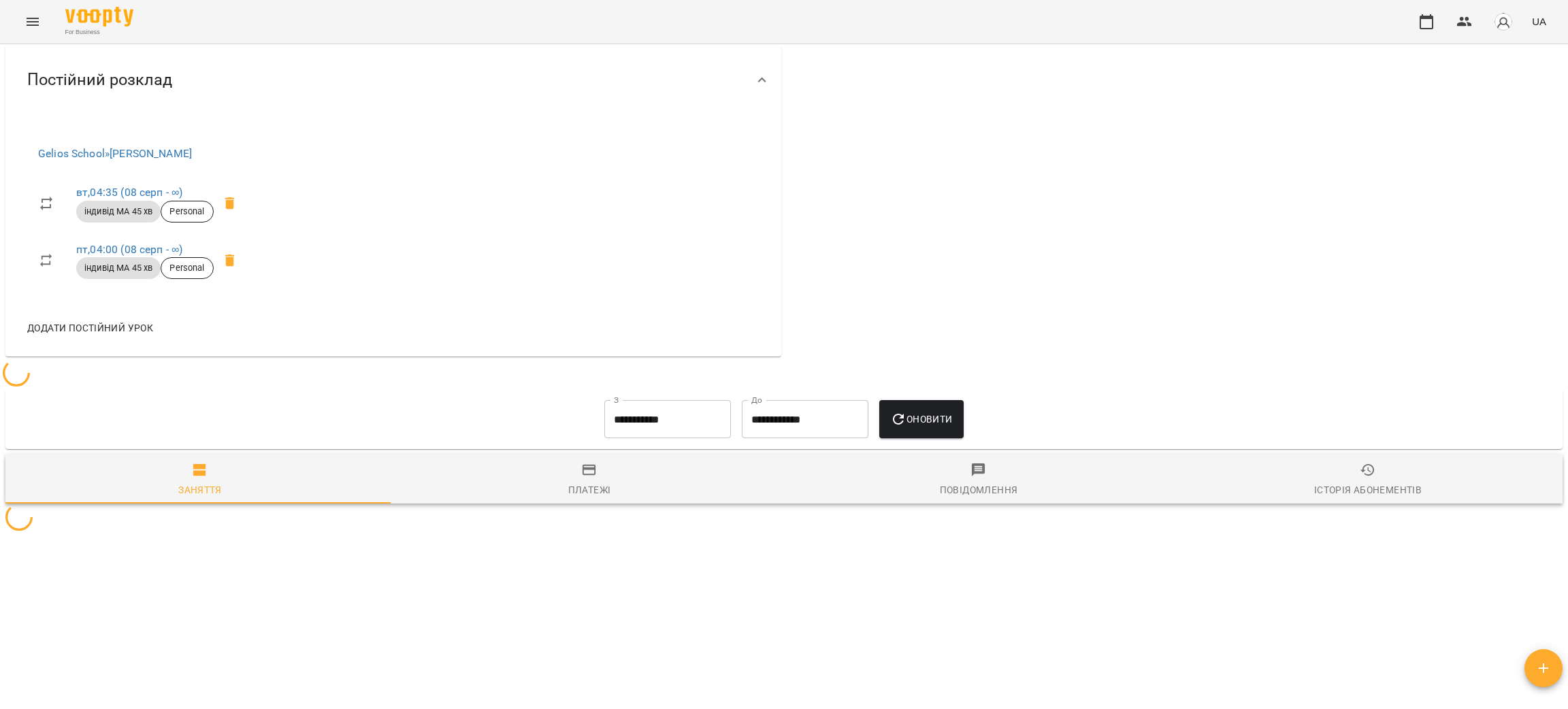
scroll to position [973, 0]
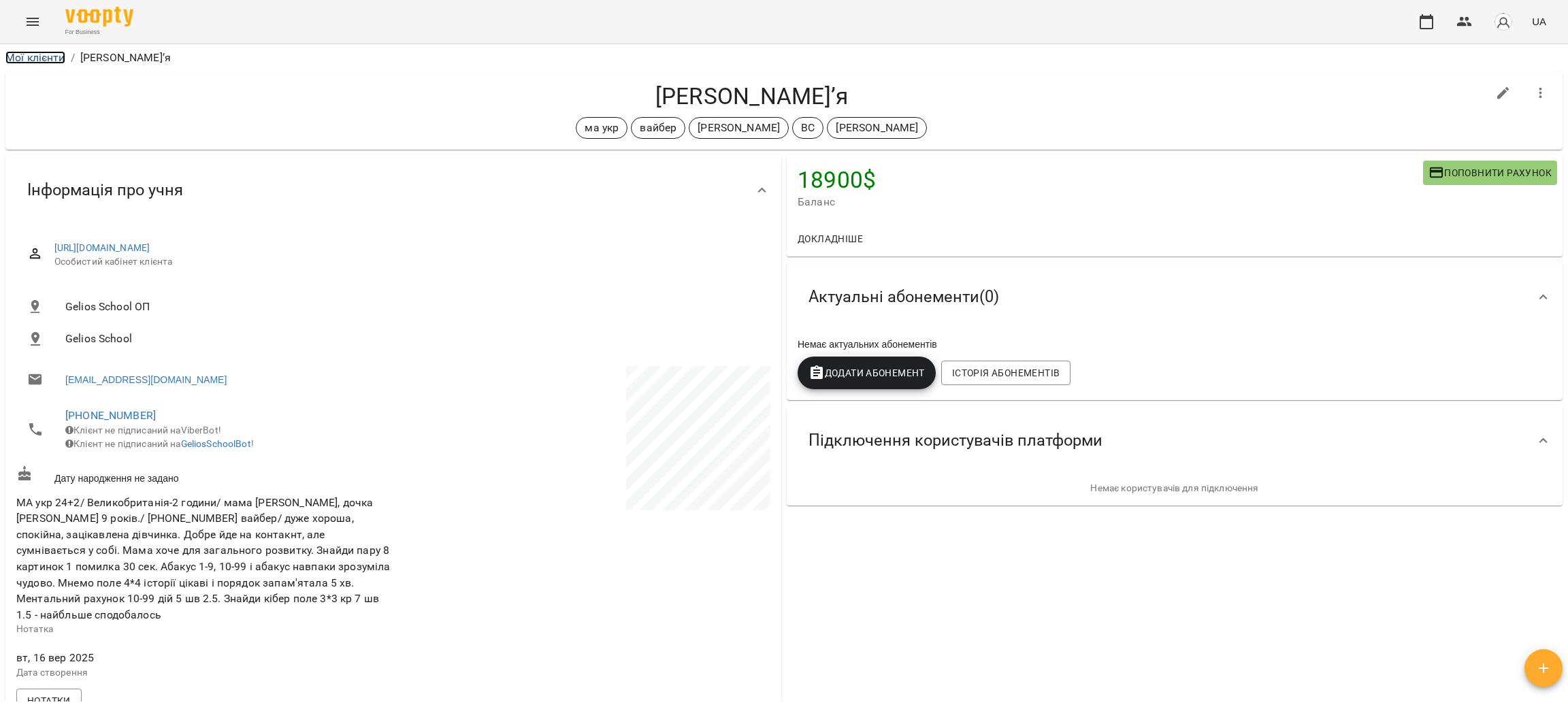
click at [32, 55] on link "Мої клієнти" at bounding box center [35, 58] width 60 height 13
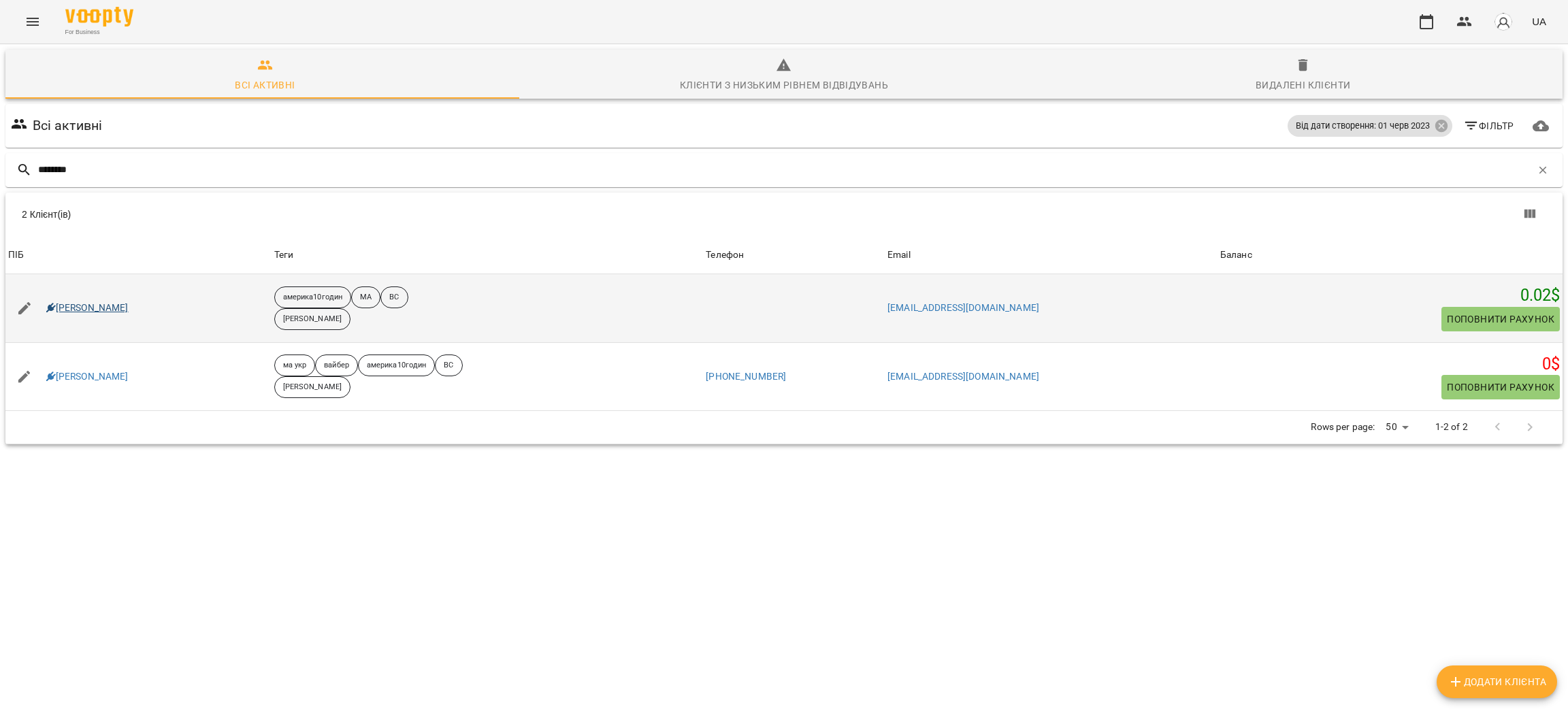
type input "********"
click at [95, 309] on link "Nickolas Pashchuk" at bounding box center [87, 308] width 82 height 13
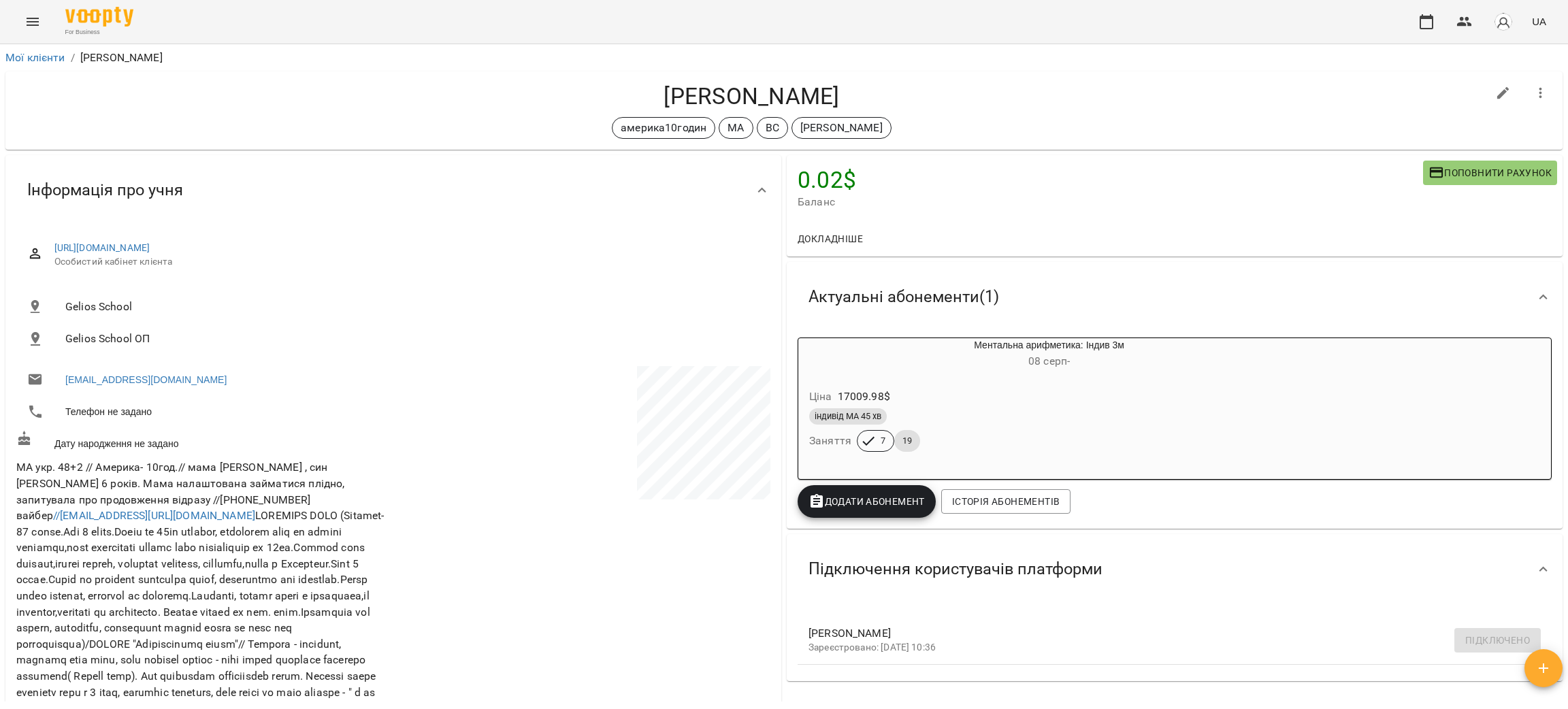
drag, startPoint x: 744, startPoint y: 104, endPoint x: 839, endPoint y: 100, distance: 95.1
click at [839, 100] on h4 "Nickolas Pashchuk" at bounding box center [752, 96] width 1471 height 28
copy h4 "Pashchuk"
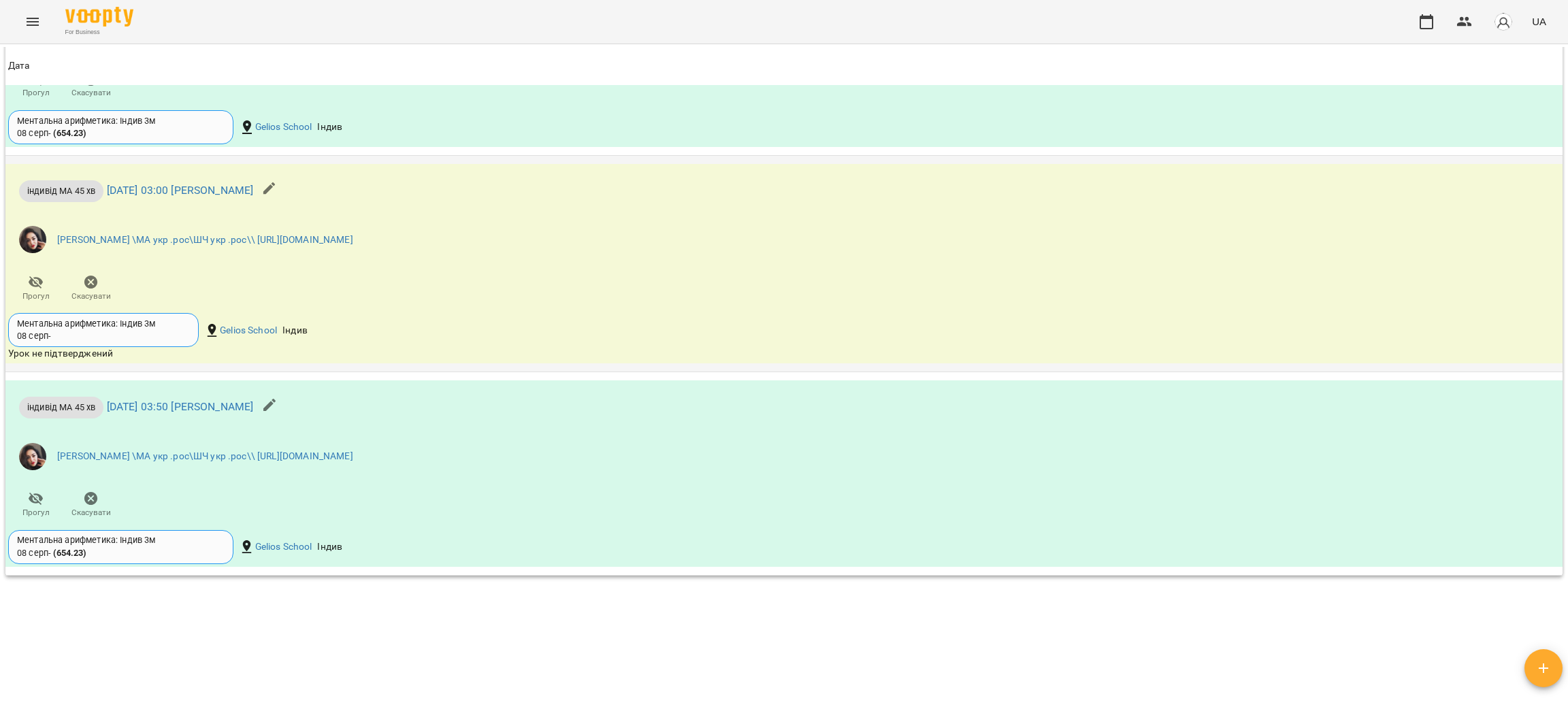
scroll to position [1785, 0]
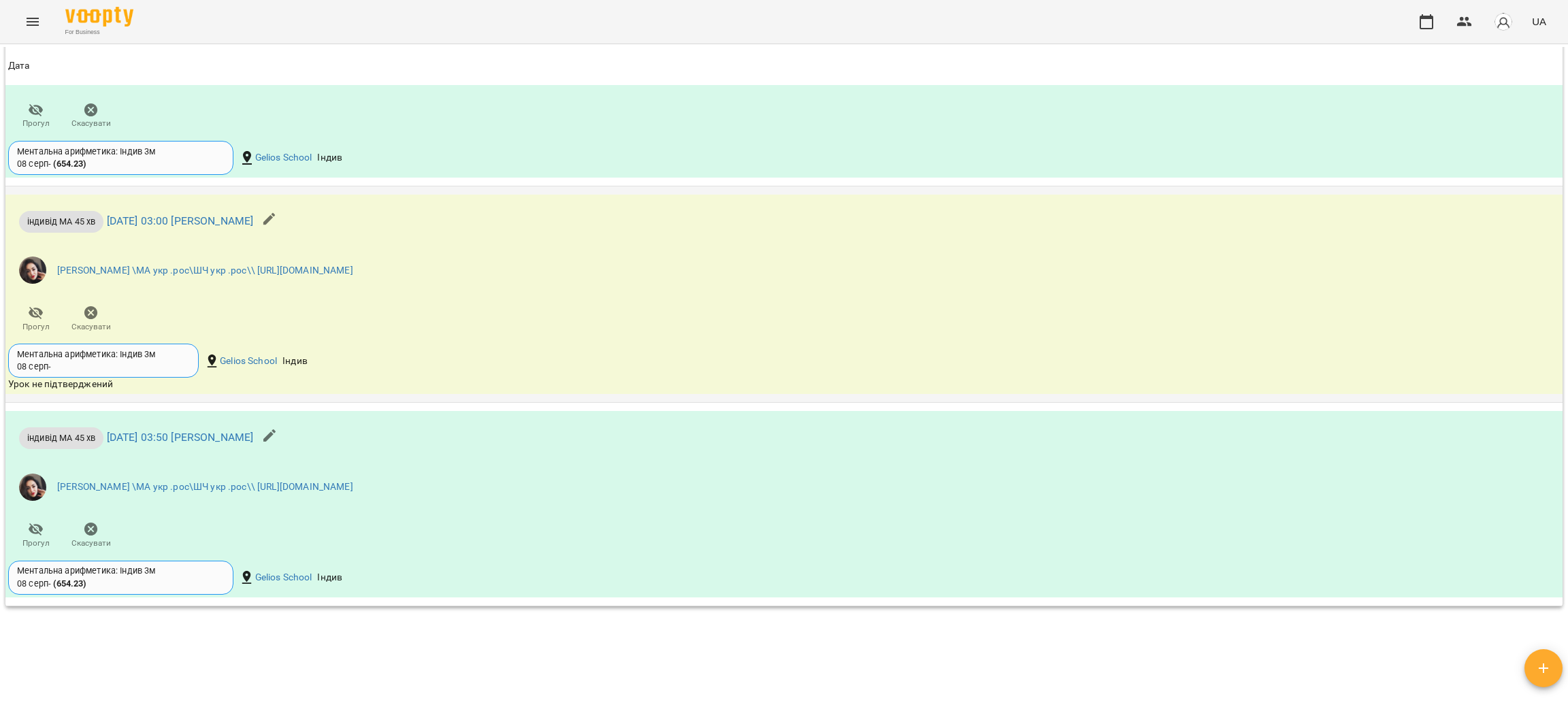
click at [93, 320] on icon "button" at bounding box center [90, 313] width 13 height 13
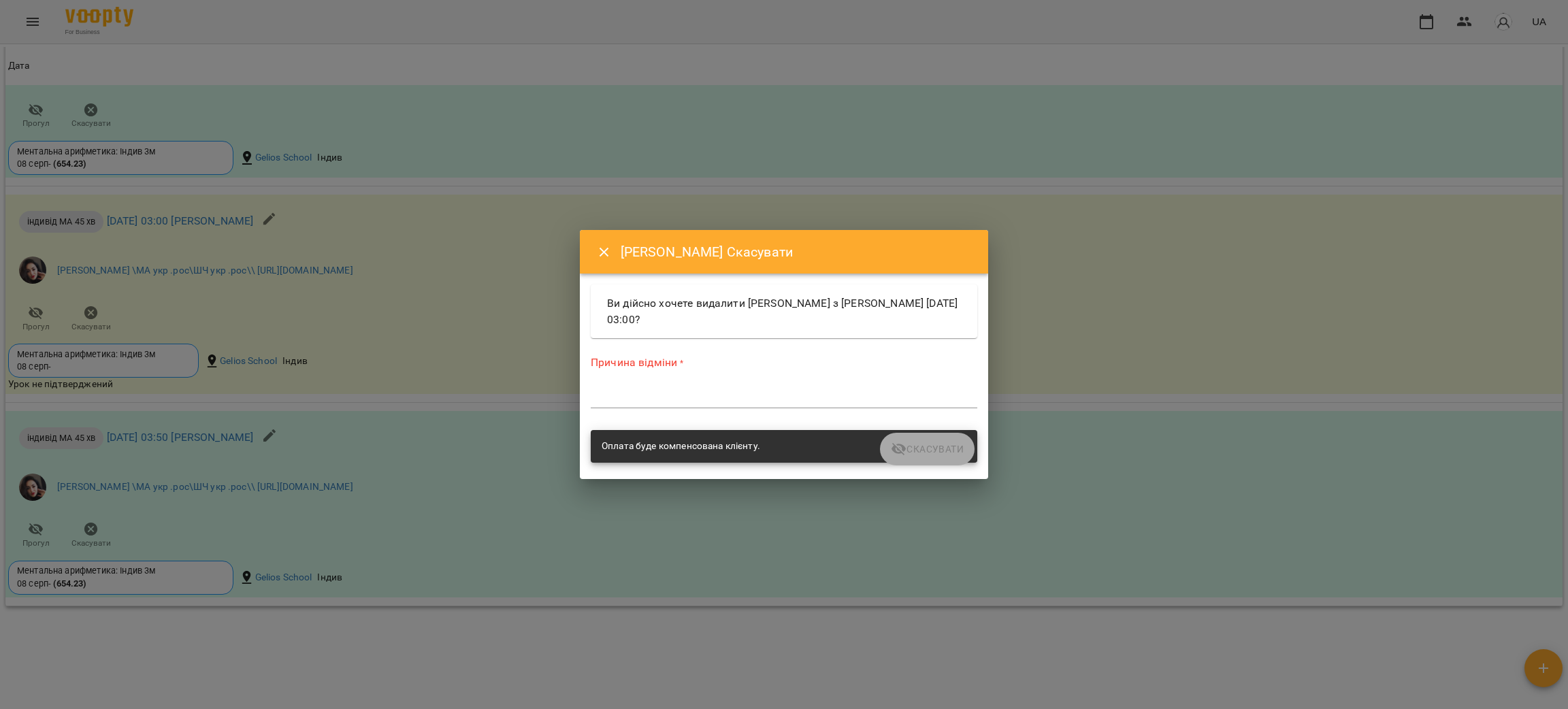
click at [683, 395] on textarea at bounding box center [784, 397] width 386 height 13
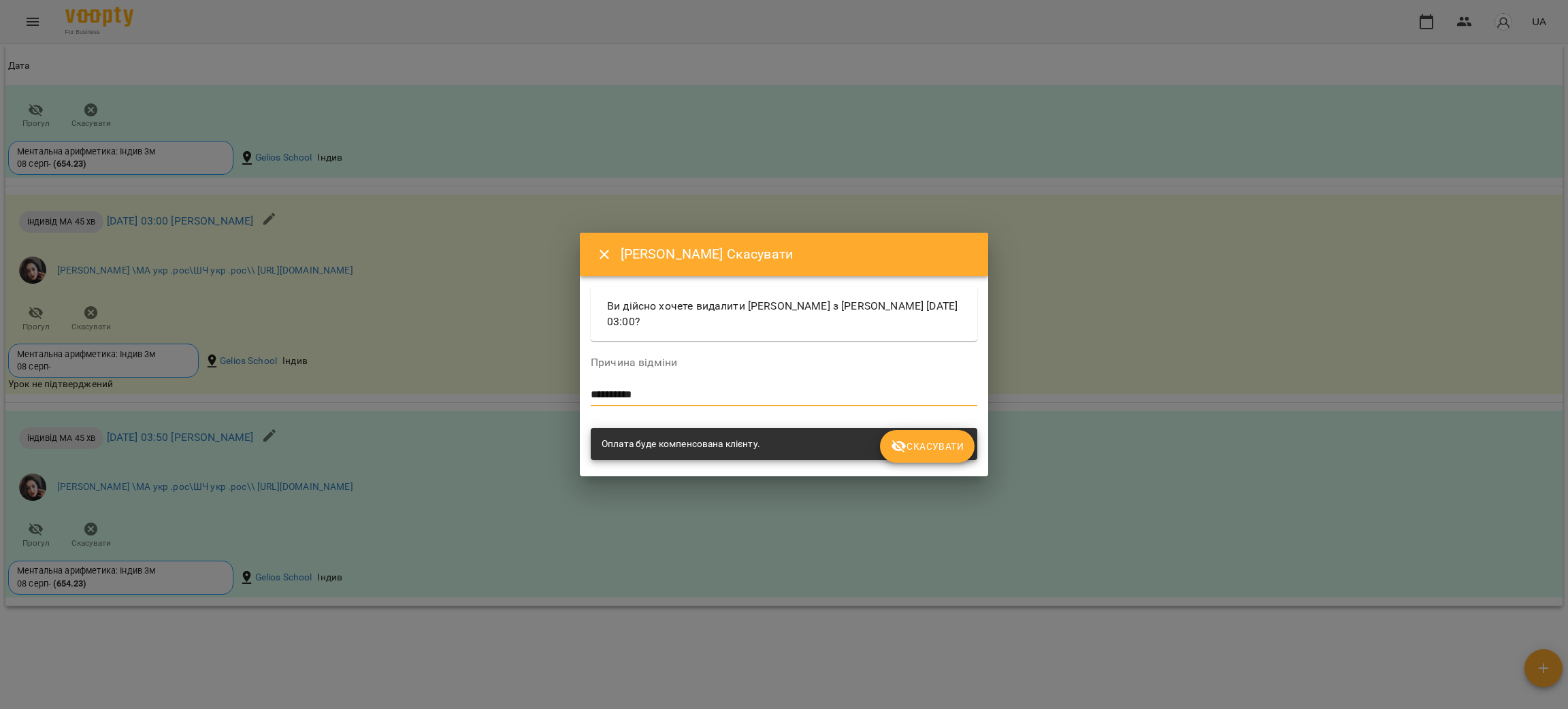
drag, startPoint x: 683, startPoint y: 395, endPoint x: 578, endPoint y: 399, distance: 105.1
click at [578, 399] on div "**********" at bounding box center [784, 354] width 1568 height 709
type textarea "**********"
click at [909, 447] on span "Скасувати" at bounding box center [928, 446] width 73 height 16
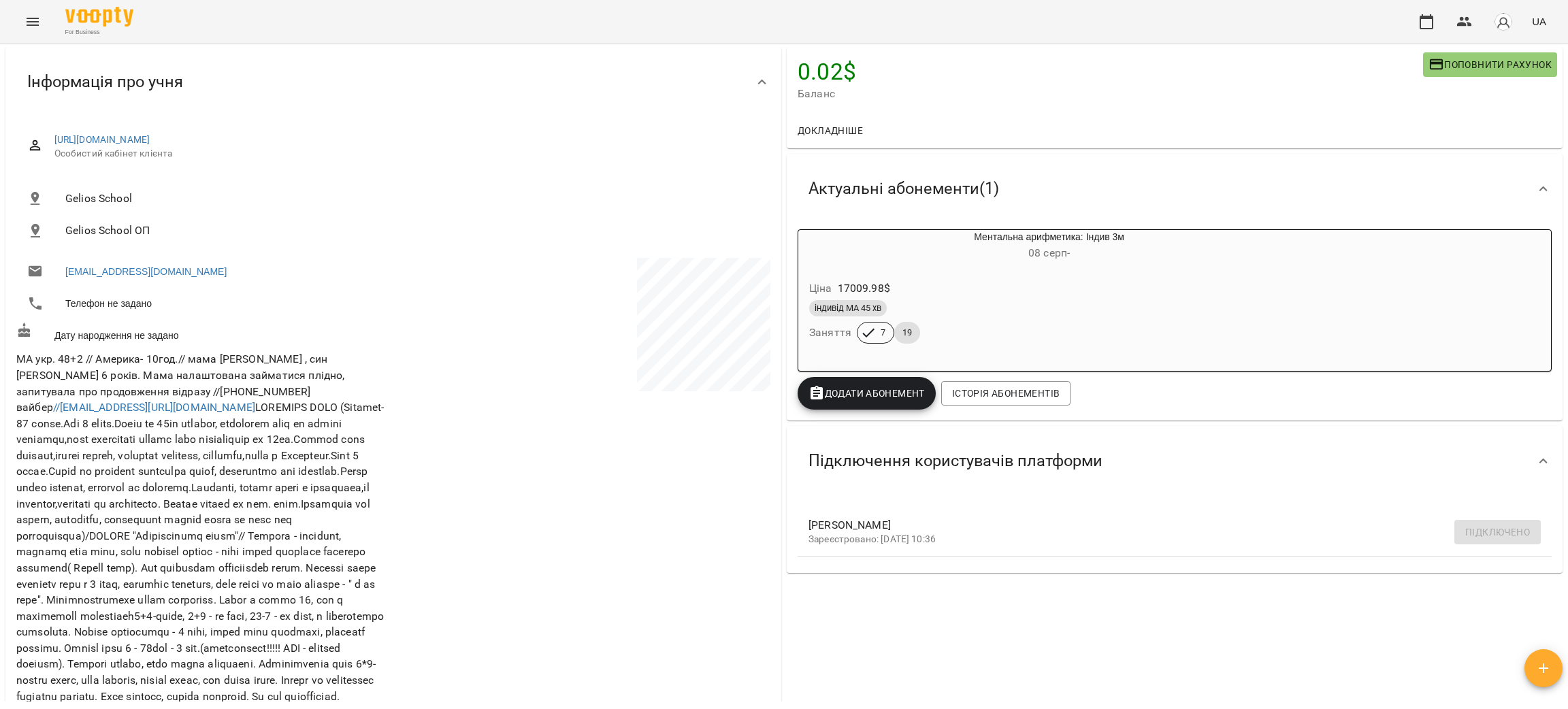
scroll to position [0, 0]
